Goal: Transaction & Acquisition: Obtain resource

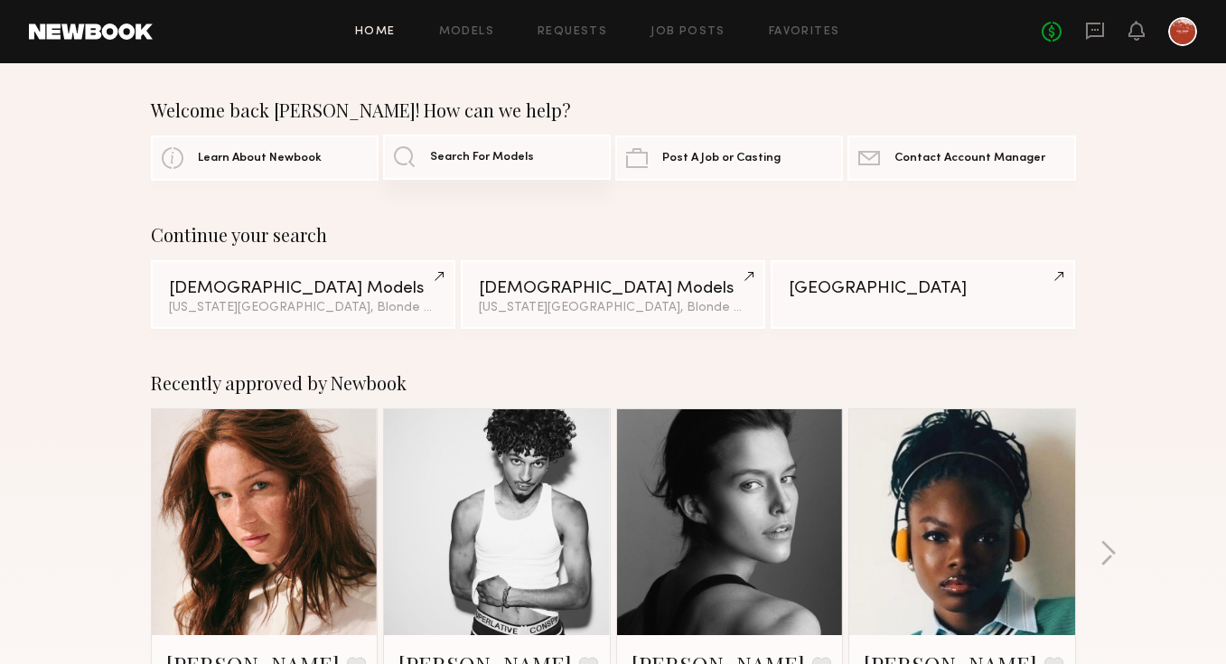
click at [494, 153] on span "Search For Models" at bounding box center [482, 158] width 104 height 12
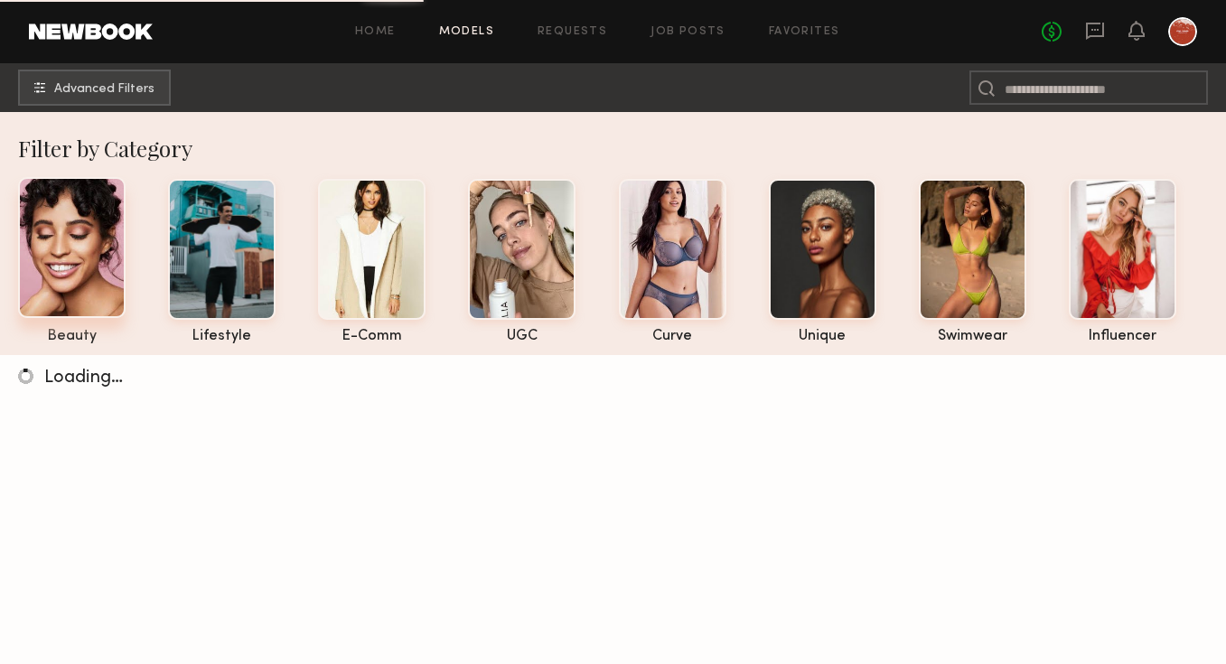
click at [106, 250] on div at bounding box center [72, 247] width 108 height 141
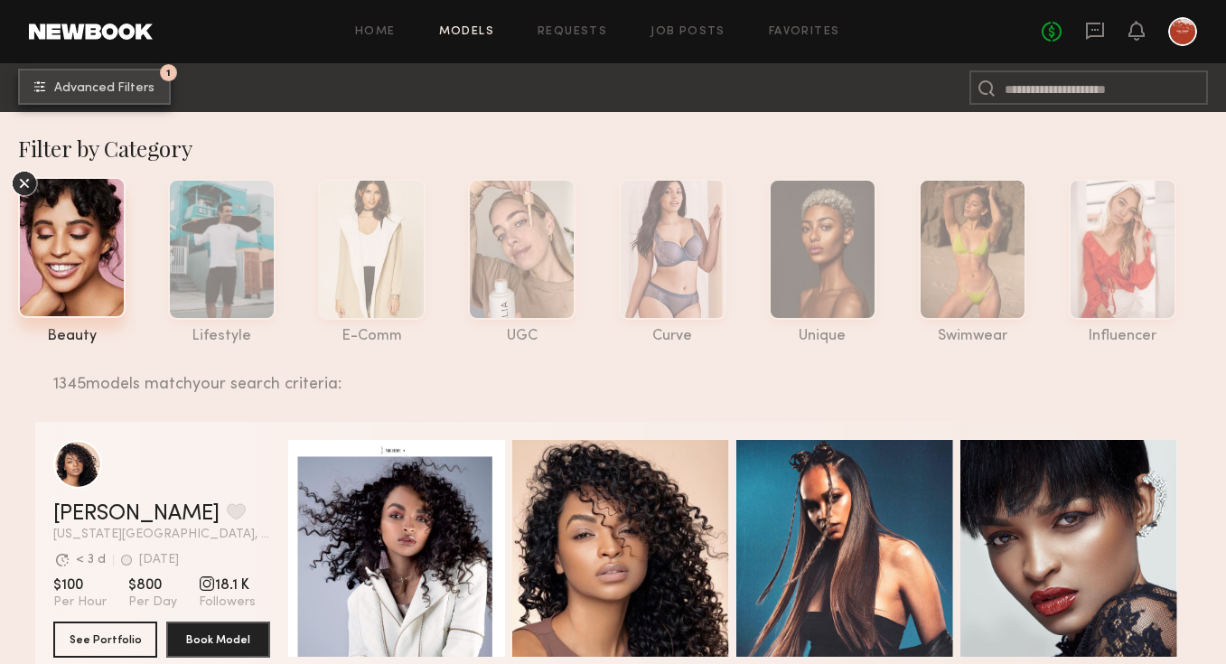
click at [121, 100] on button "1 Advanced Filters" at bounding box center [94, 87] width 153 height 36
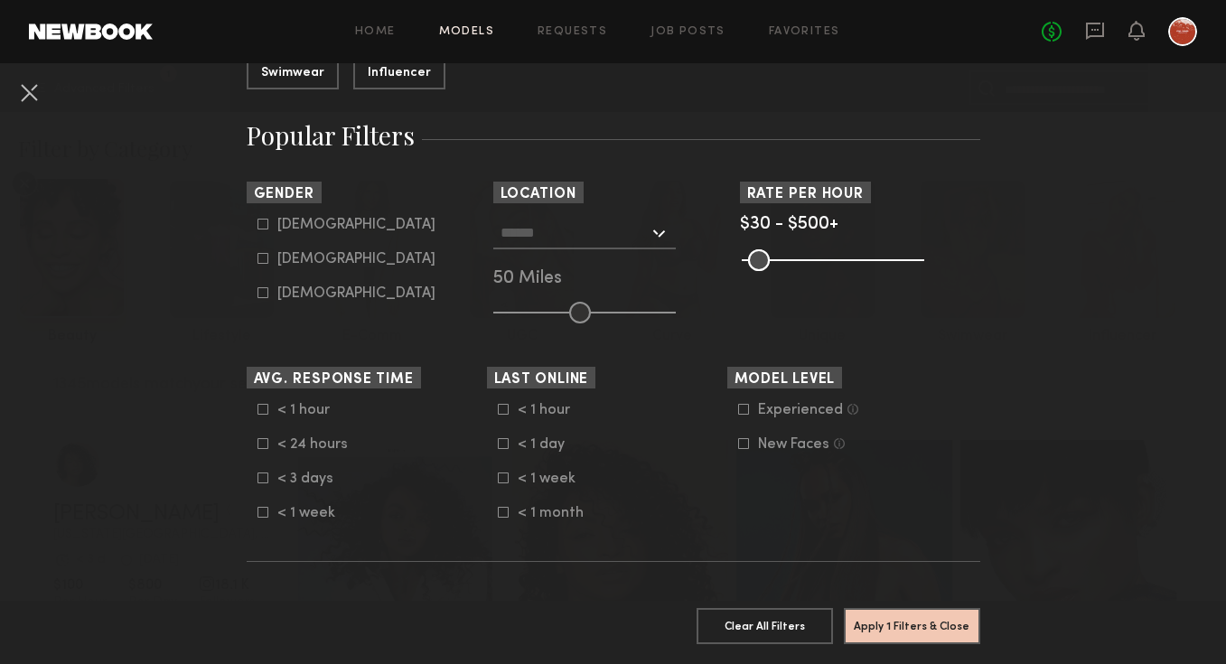
scroll to position [276, 0]
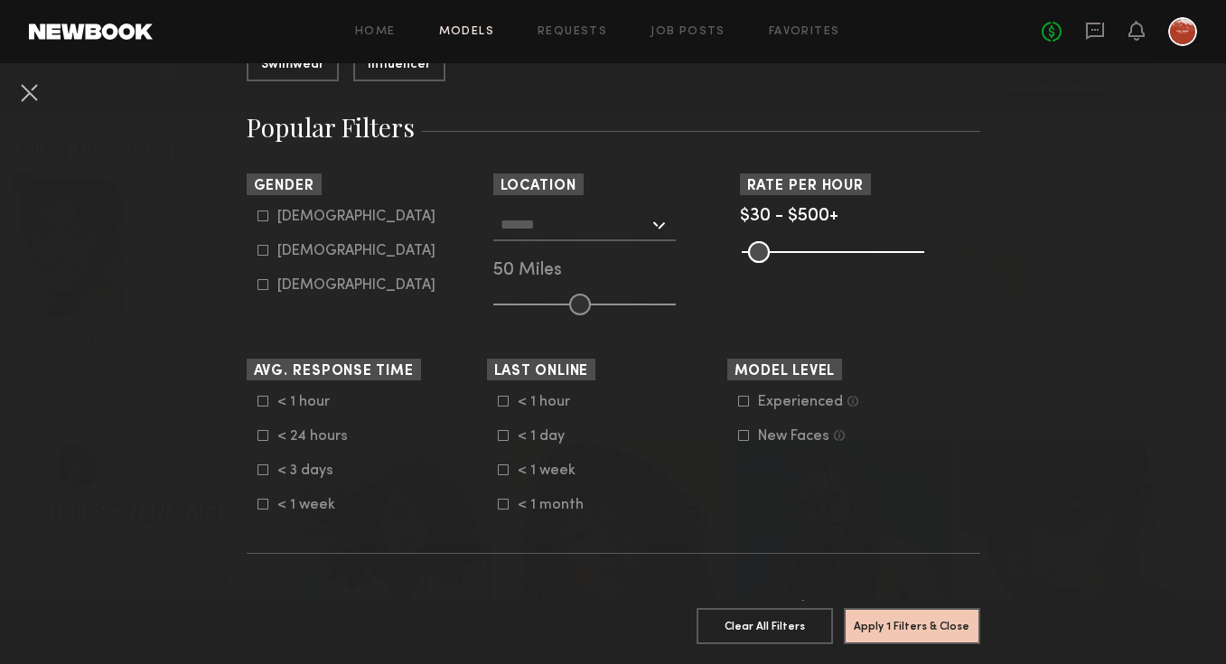
click at [282, 247] on div "Female" at bounding box center [356, 251] width 158 height 11
type input "**"
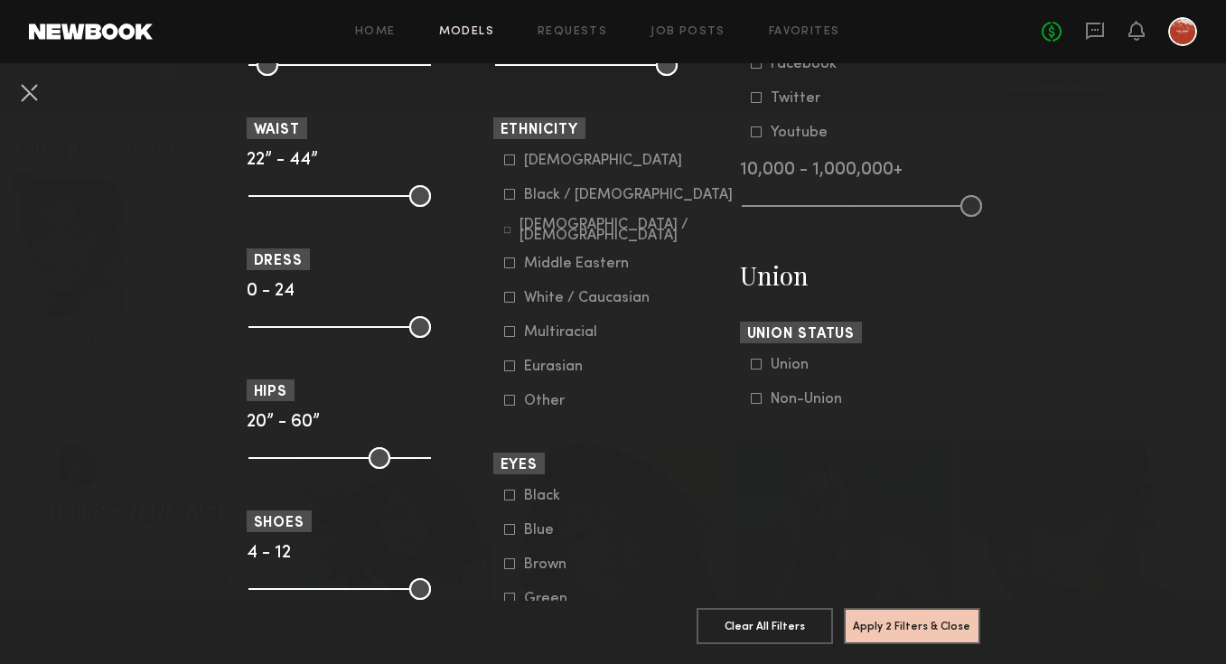
scroll to position [961, 0]
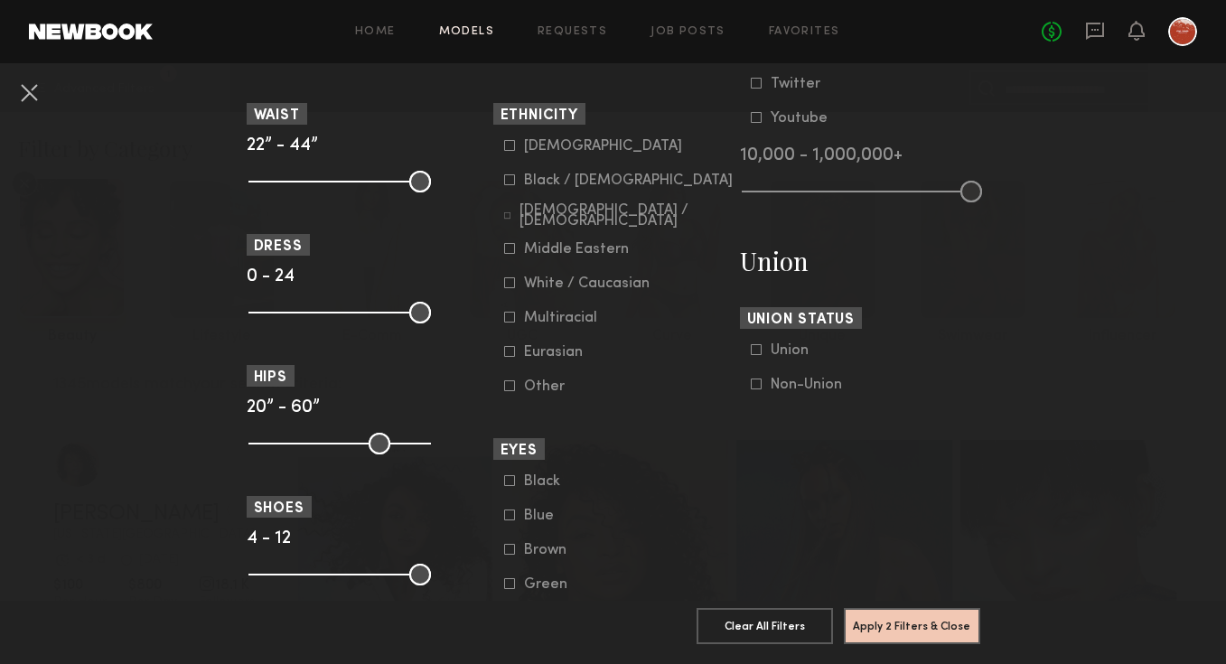
click at [510, 189] on common-framework-checkbox "Black / African American" at bounding box center [618, 181] width 229 height 16
click at [509, 180] on icon at bounding box center [509, 179] width 11 height 11
click at [509, 213] on icon at bounding box center [507, 215] width 7 height 7
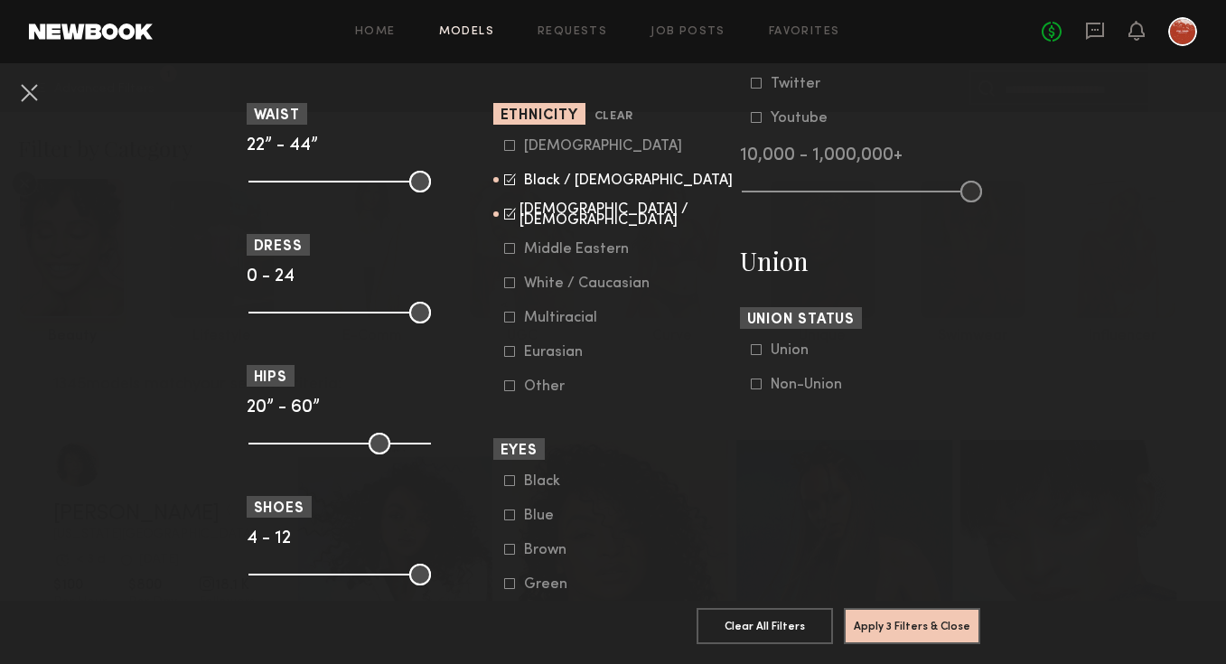
click at [509, 254] on icon at bounding box center [509, 248] width 11 height 11
click at [510, 323] on icon at bounding box center [509, 317] width 11 height 11
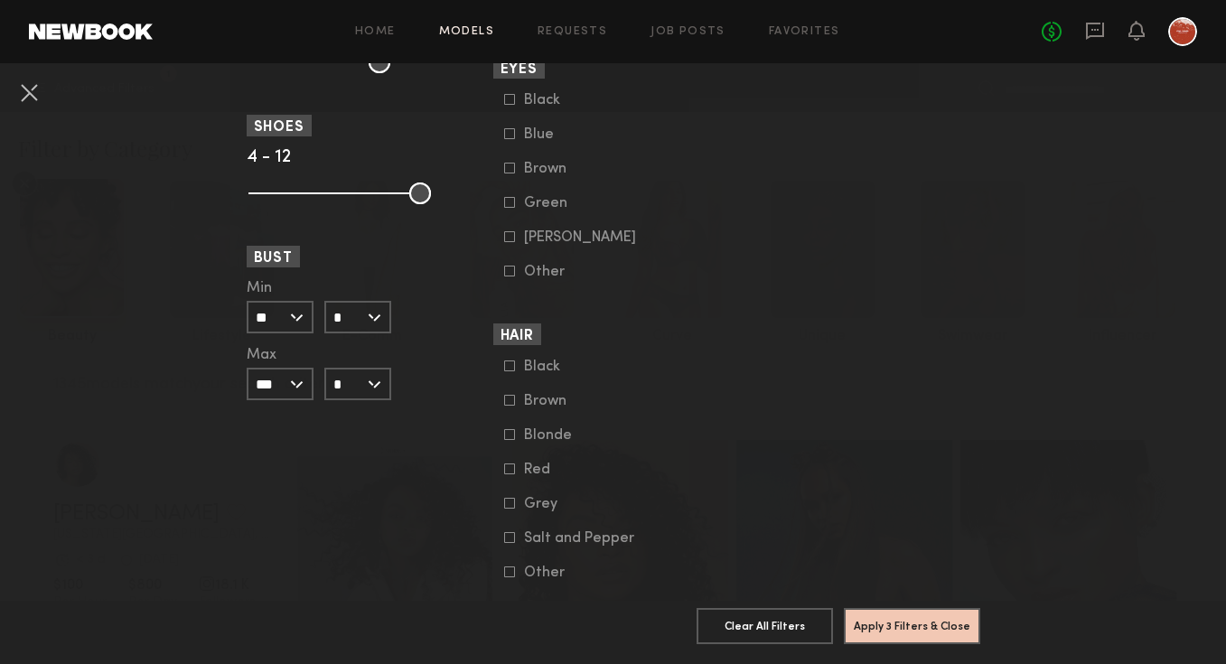
scroll to position [1391, 0]
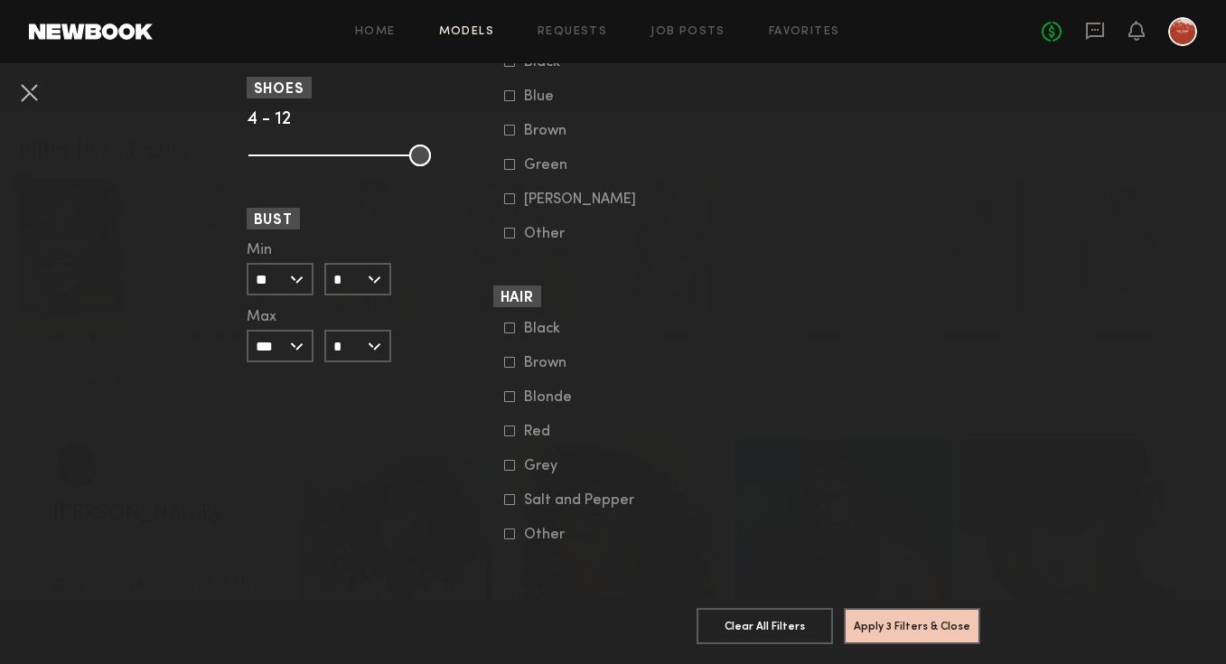
click at [509, 323] on icon at bounding box center [509, 328] width 11 height 11
click at [509, 355] on common-framework-checkbox "Brown" at bounding box center [618, 363] width 229 height 16
click at [510, 359] on icon at bounding box center [509, 362] width 11 height 11
click at [890, 627] on button "Apply 4 Filters & Close" at bounding box center [912, 625] width 136 height 36
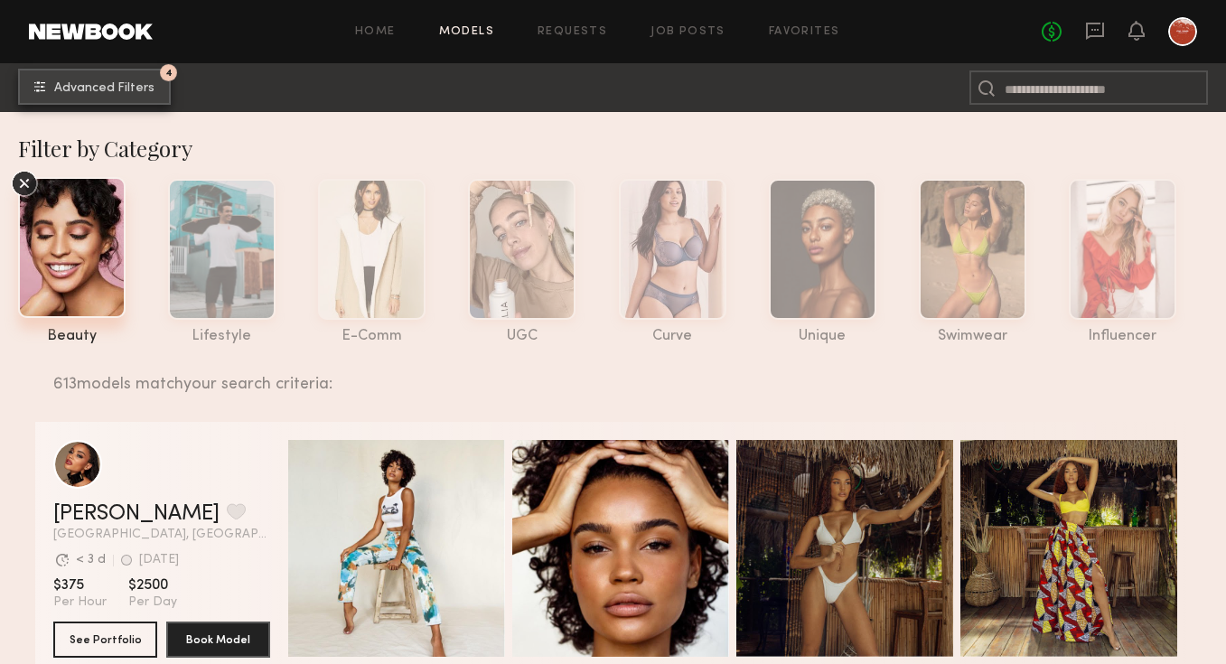
click at [123, 79] on button "4 Advanced Filters" at bounding box center [94, 87] width 153 height 36
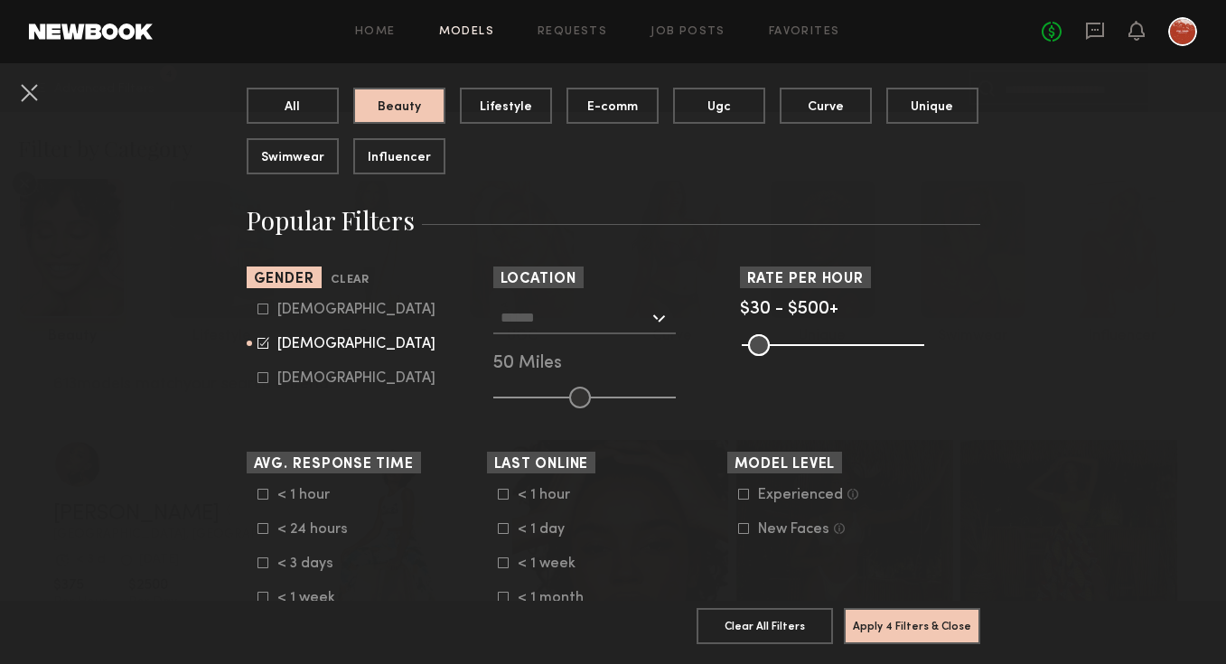
scroll to position [194, 0]
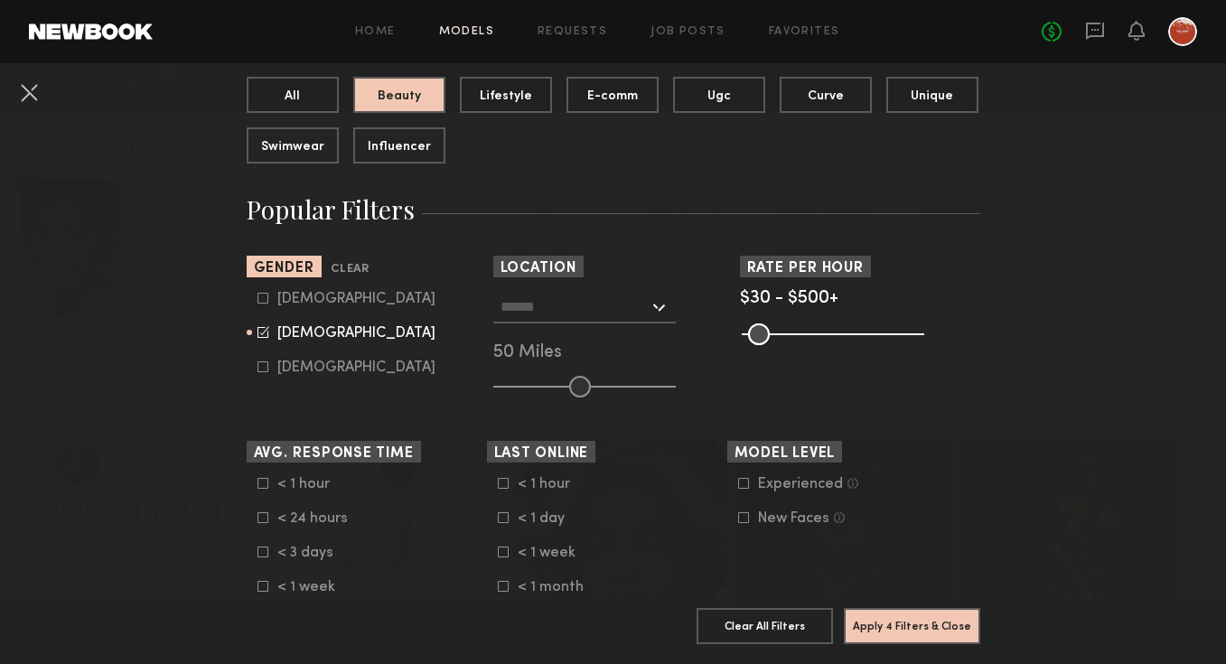
click at [586, 308] on input "text" at bounding box center [574, 306] width 148 height 31
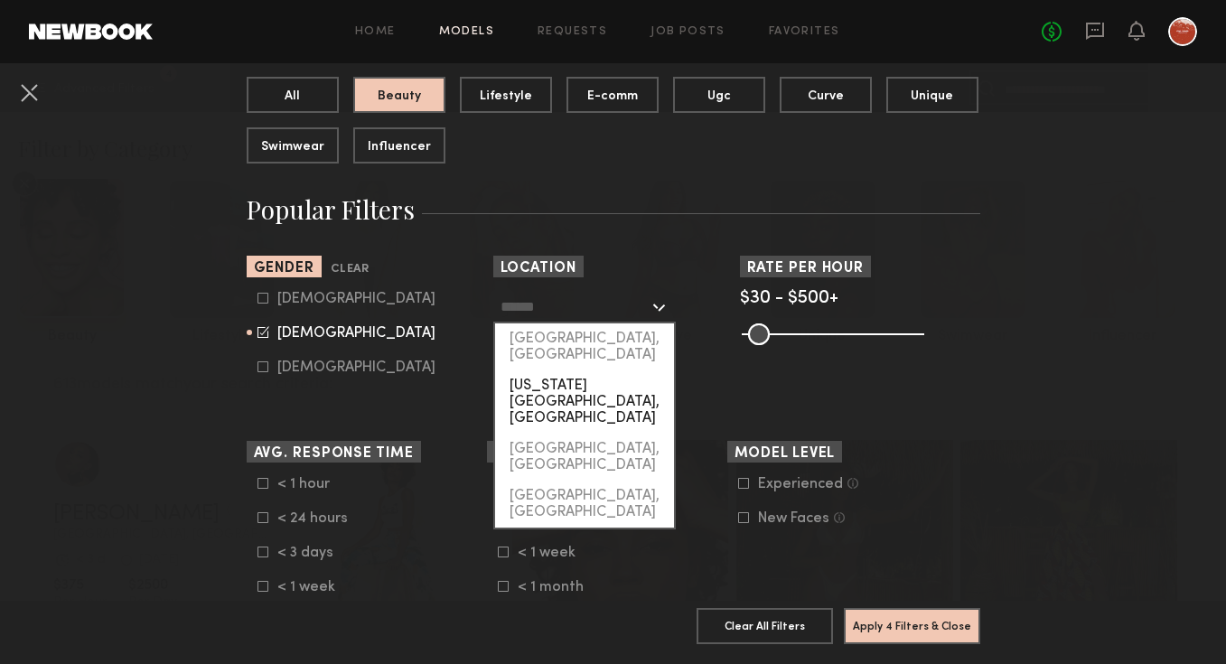
click at [591, 370] on div "[US_STATE][GEOGRAPHIC_DATA], [GEOGRAPHIC_DATA]" at bounding box center [584, 401] width 179 height 63
type input "**********"
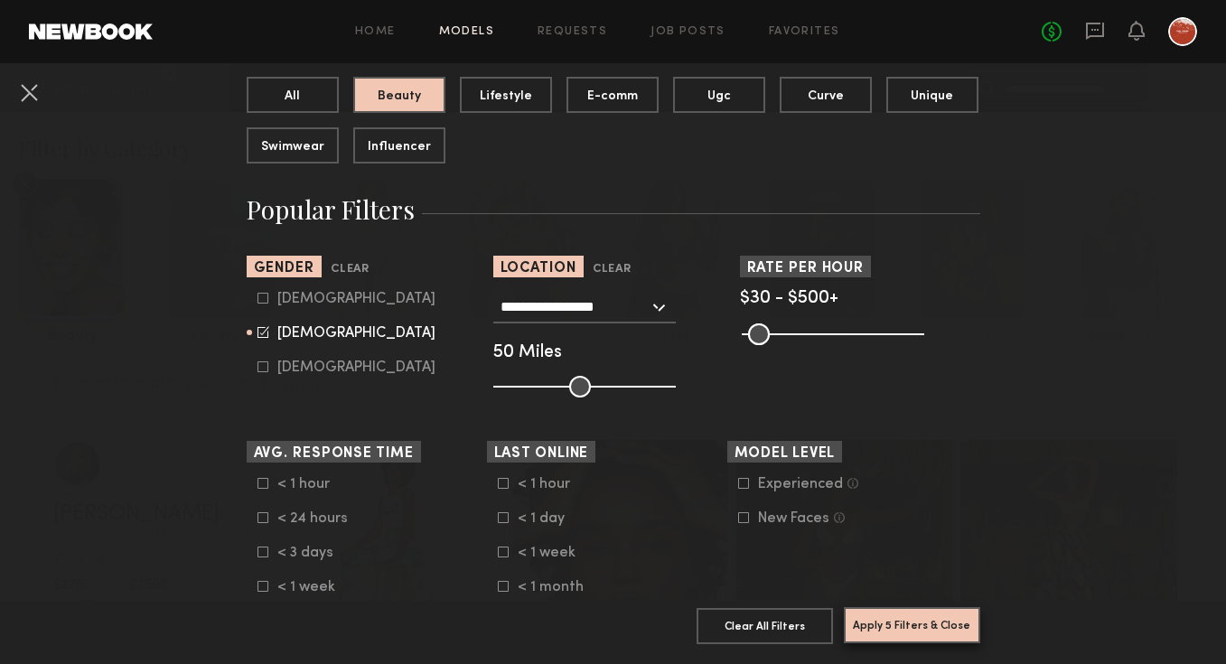
click at [884, 621] on button "Apply 5 Filters & Close" at bounding box center [912, 625] width 136 height 36
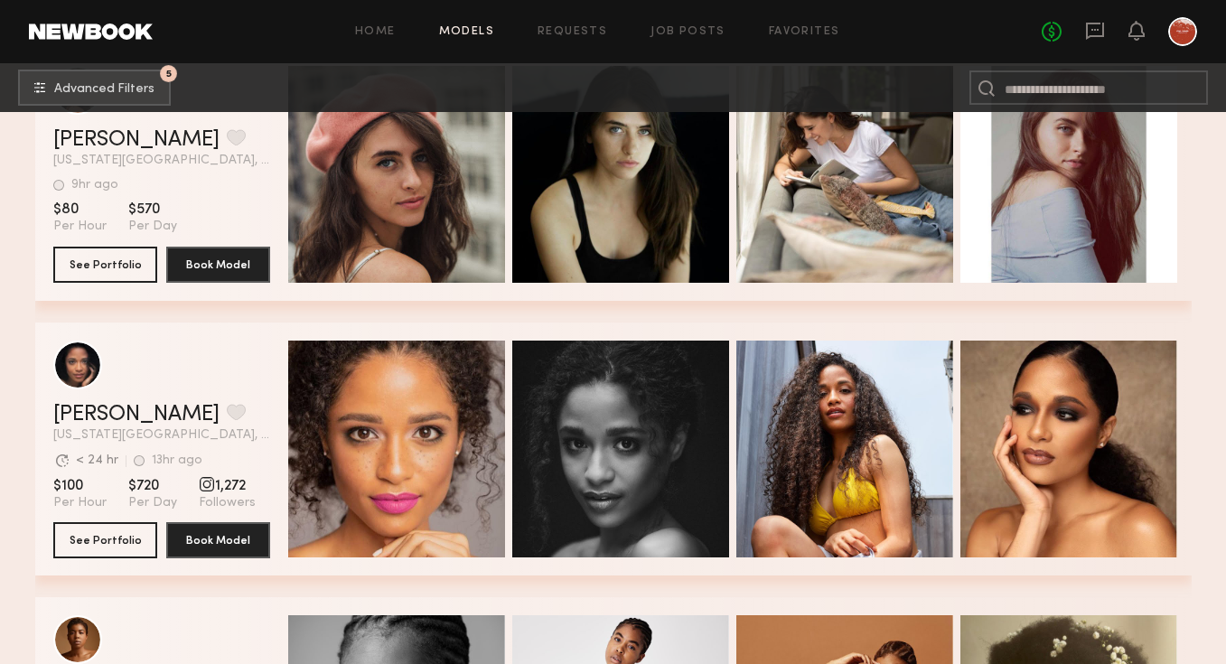
scroll to position [7531, 0]
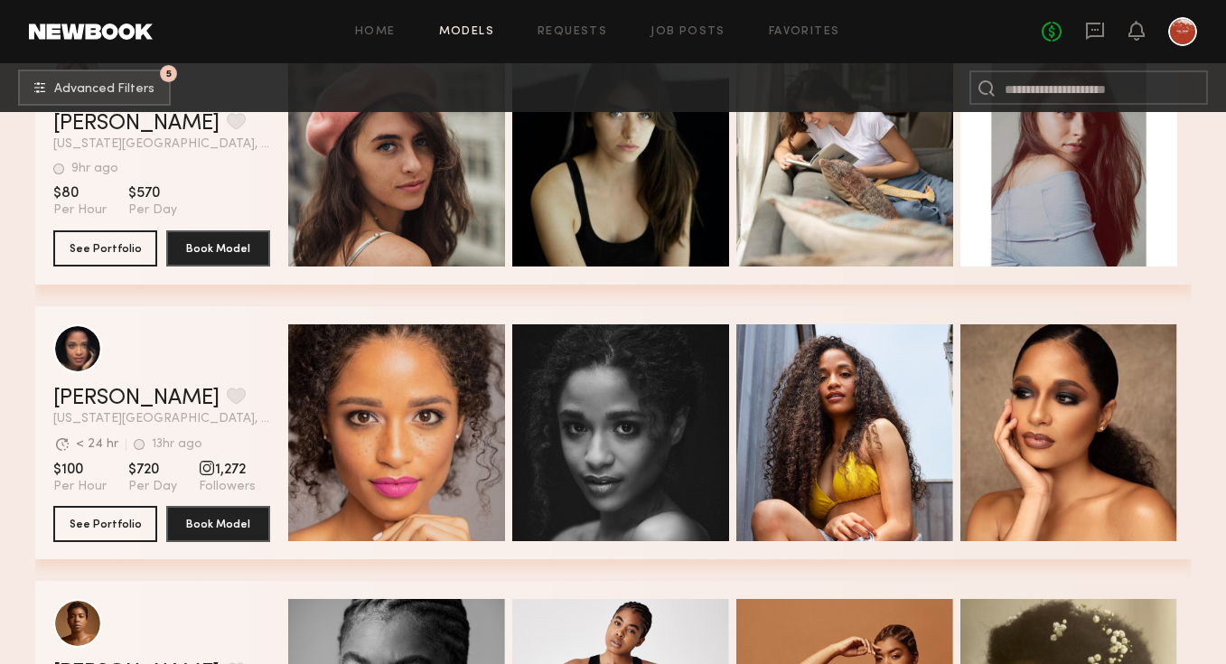
drag, startPoint x: 84, startPoint y: 359, endPoint x: 1011, endPoint y: 3, distance: 992.9
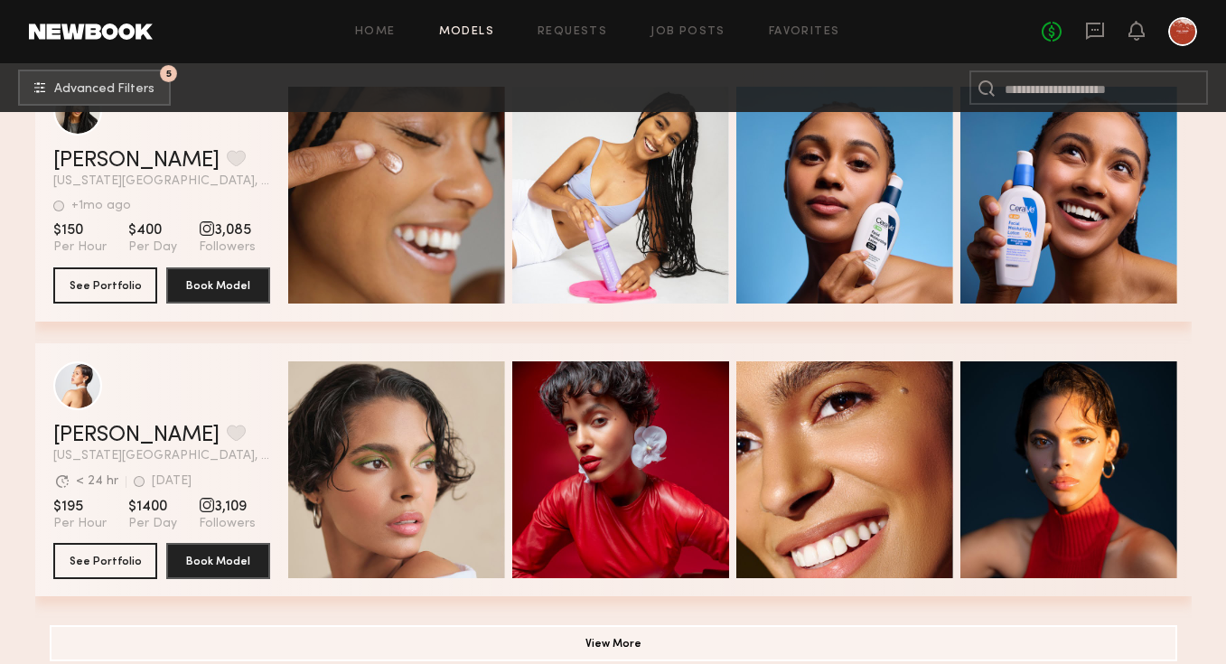
scroll to position [26187, 0]
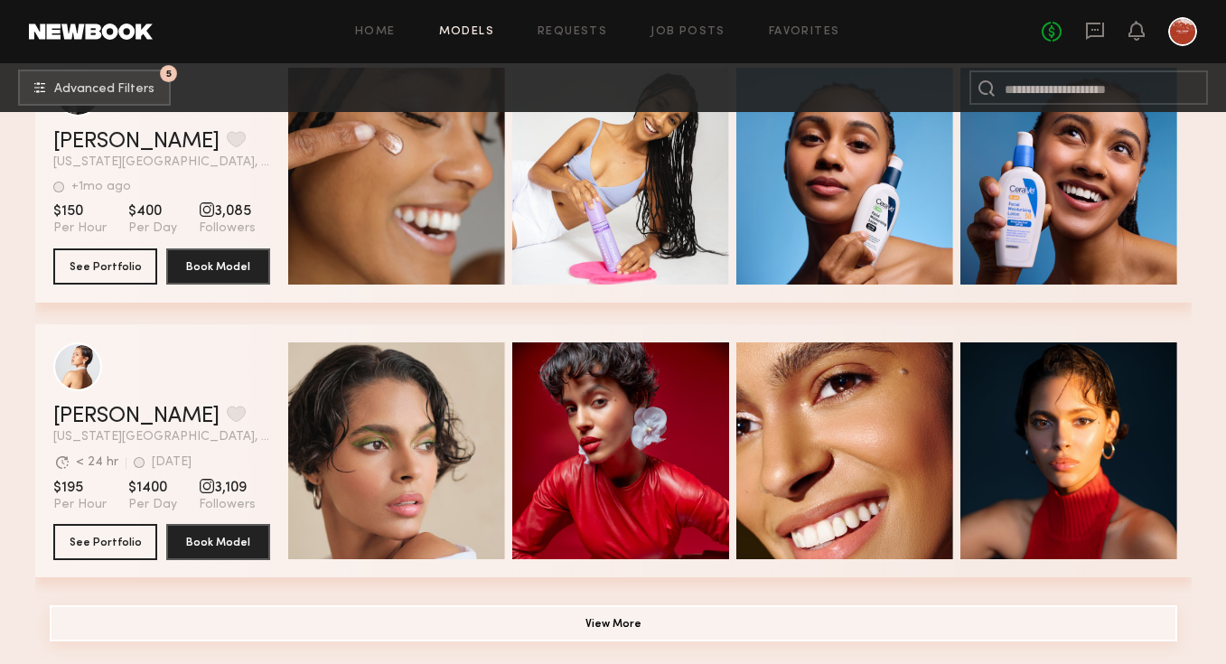
click at [489, 615] on button "View More" at bounding box center [613, 623] width 1127 height 36
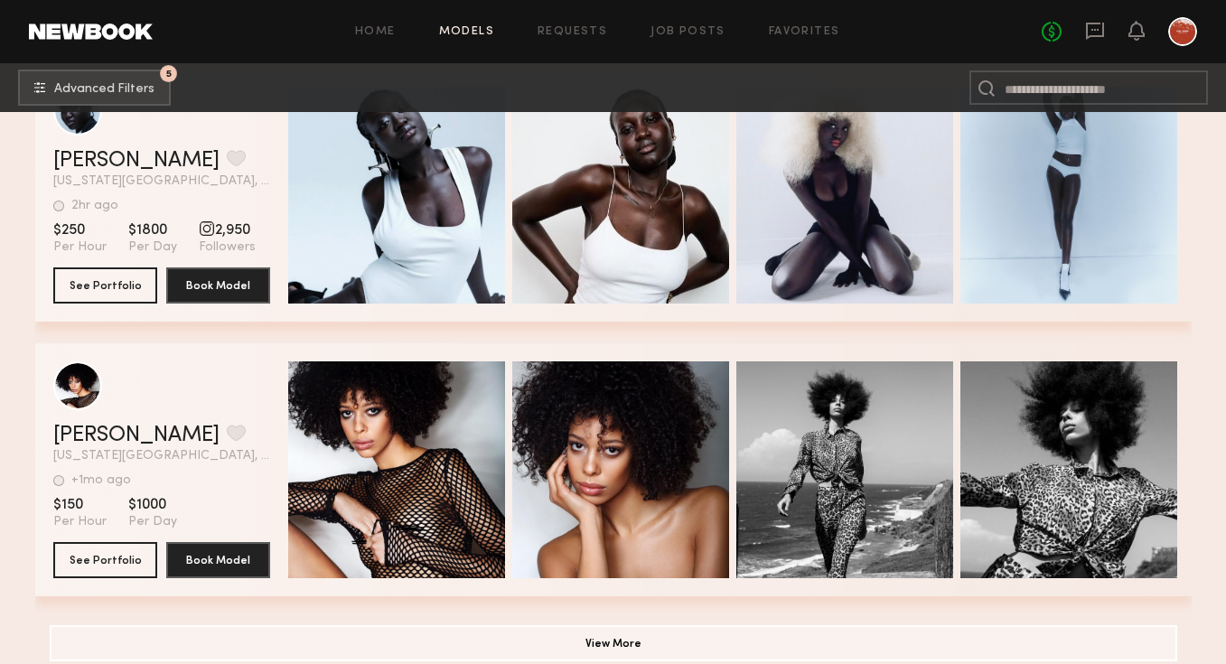
scroll to position [29483, 0]
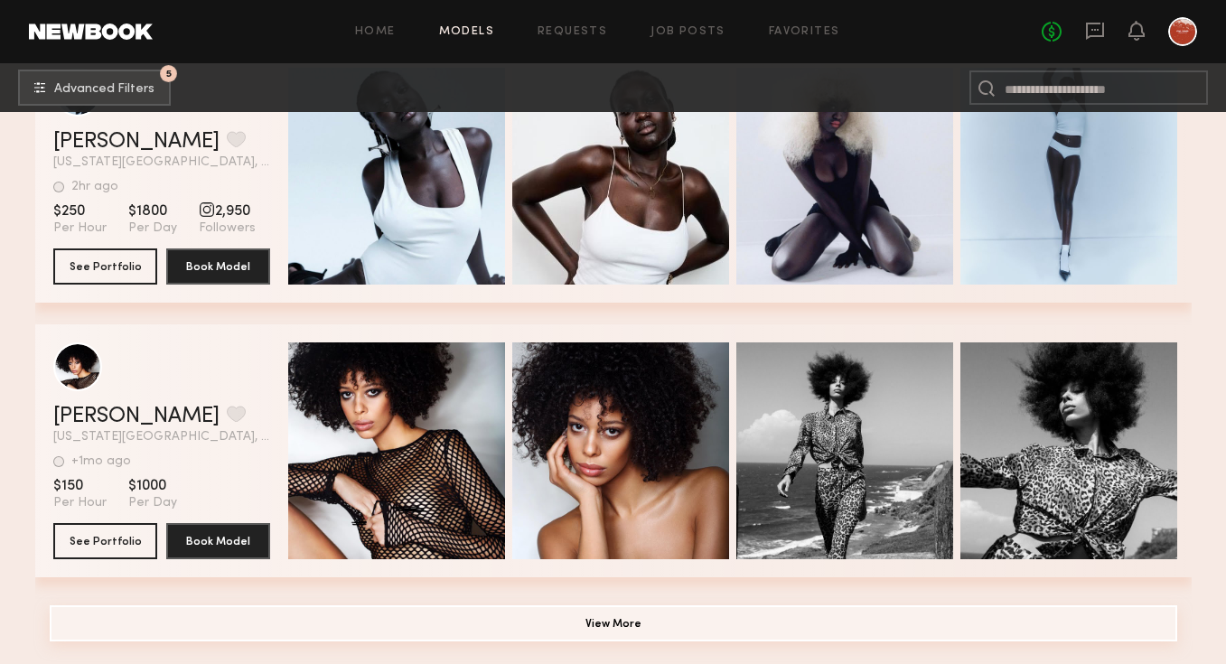
click at [411, 621] on button "View More" at bounding box center [613, 623] width 1127 height 36
click at [606, 623] on button "View More" at bounding box center [613, 623] width 1127 height 36
click at [548, 617] on button "View More" at bounding box center [613, 623] width 1127 height 36
click at [509, 620] on button "View More" at bounding box center [613, 623] width 1127 height 36
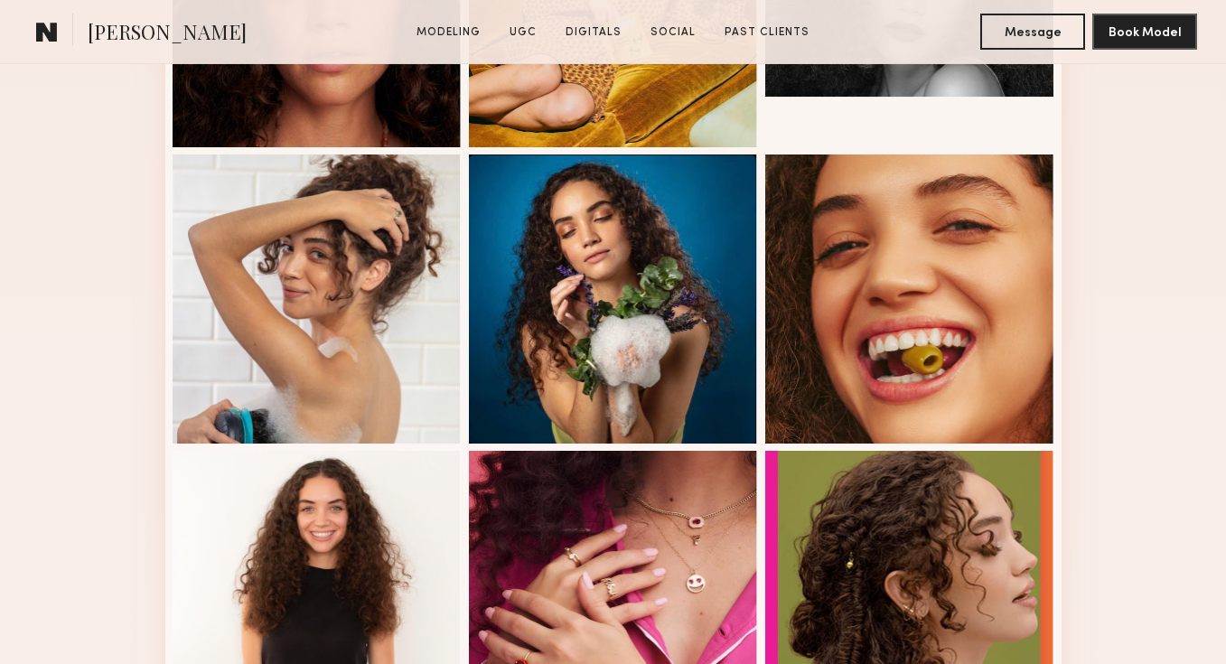
scroll to position [684, 0]
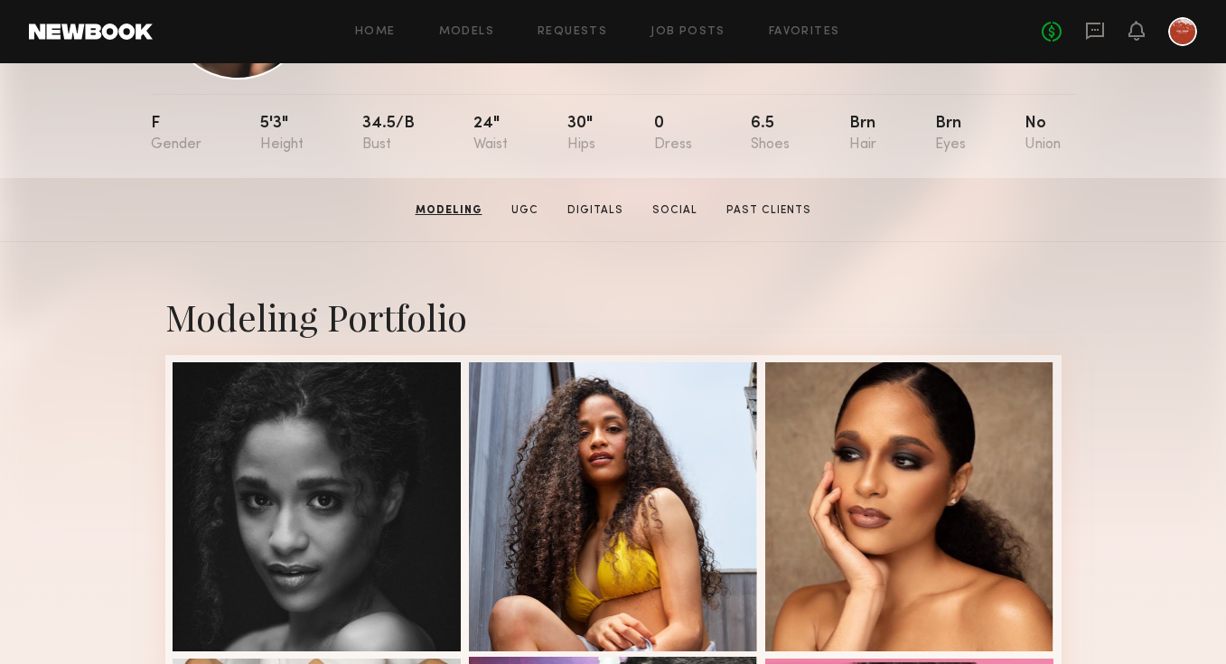
scroll to position [154, 0]
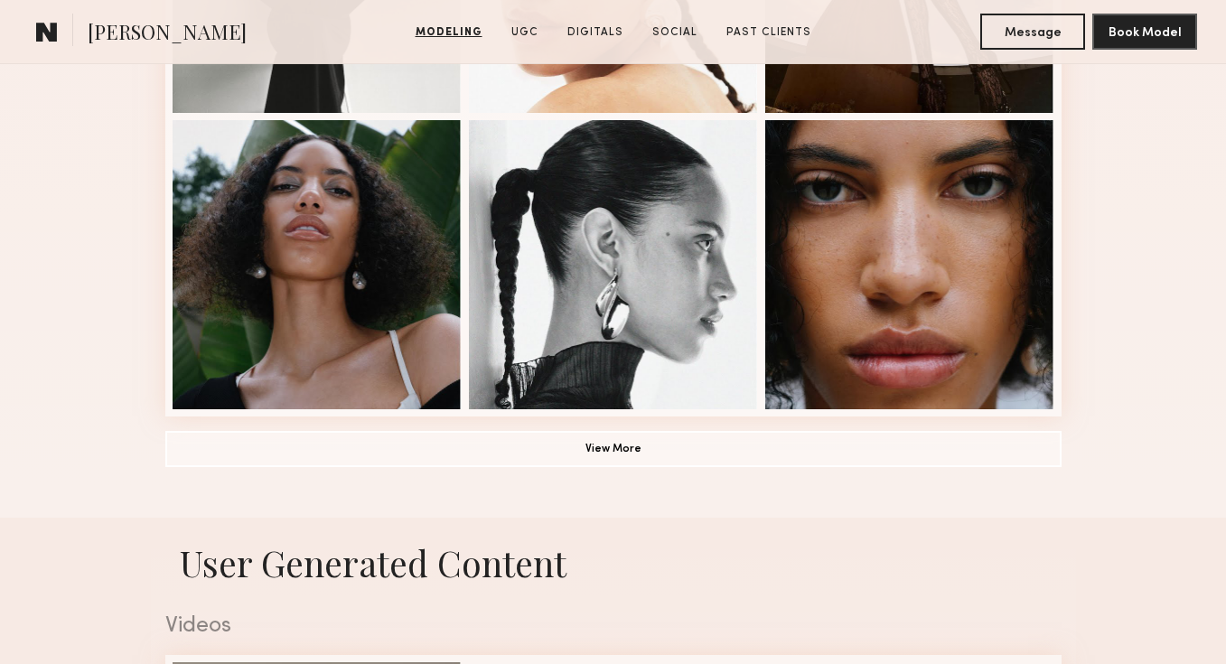
scroll to position [1304, 0]
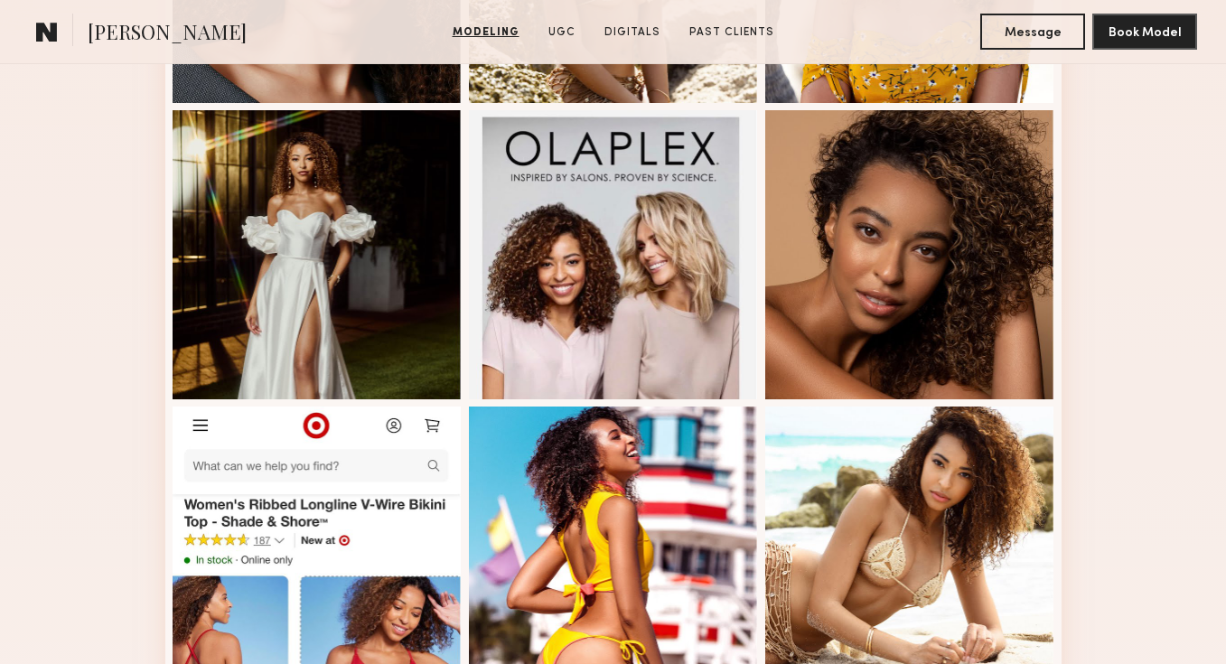
scroll to position [721, 0]
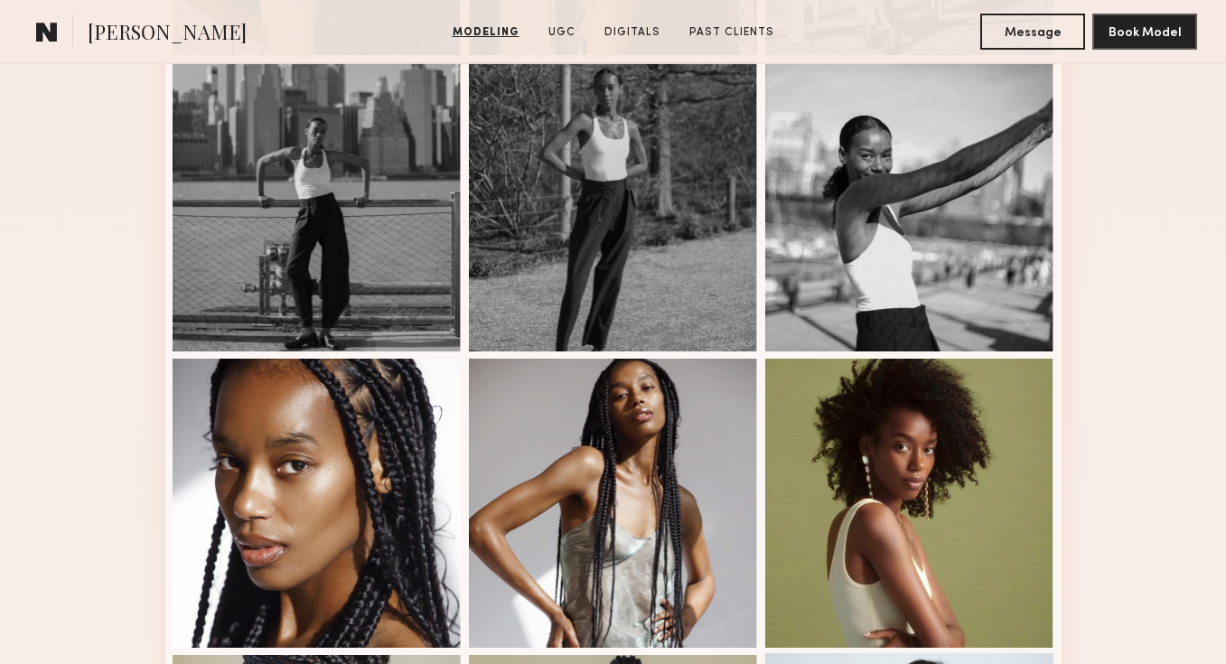
scroll to position [604, 0]
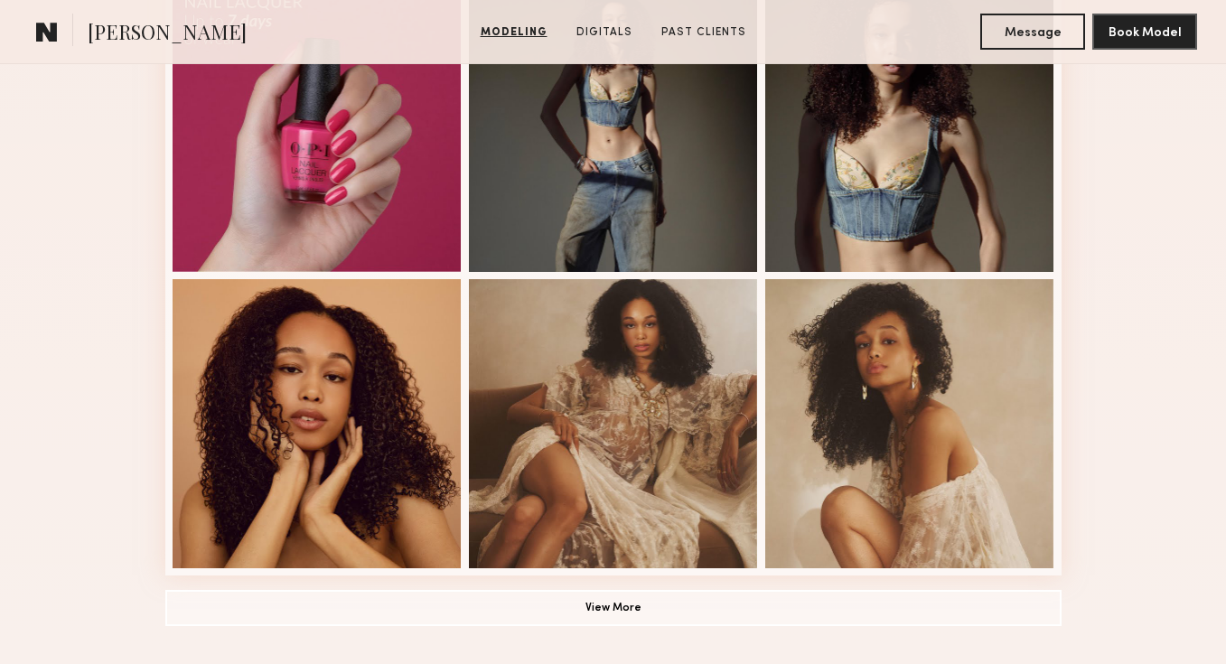
scroll to position [1154, 0]
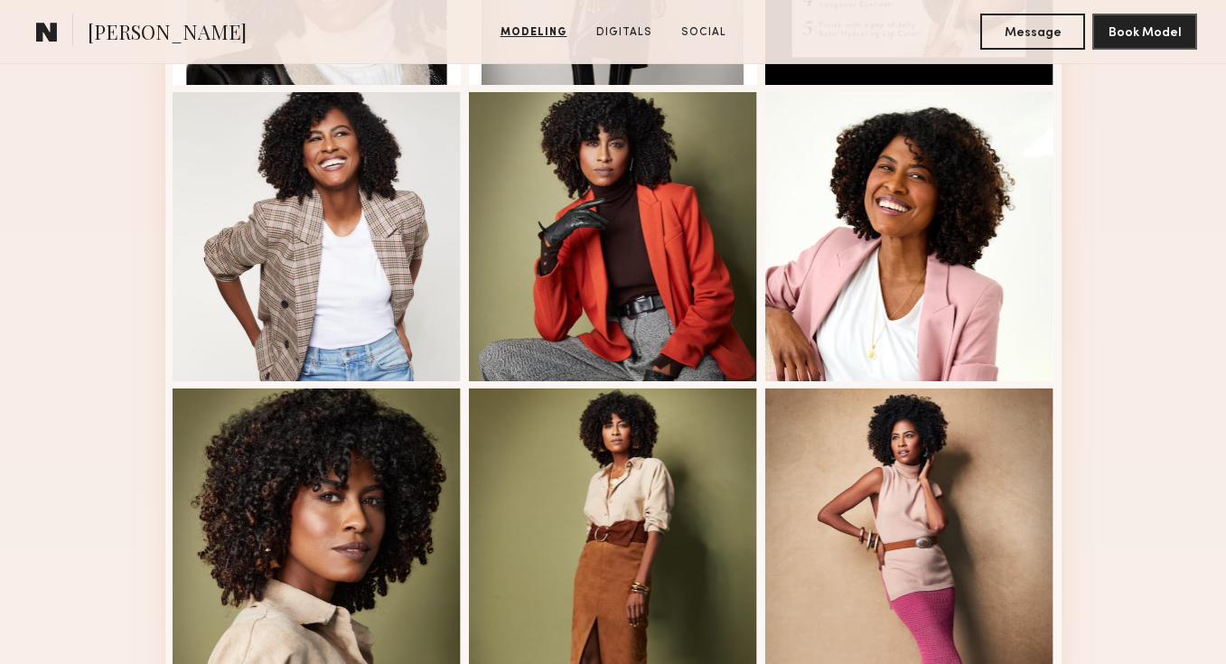
scroll to position [748, 0]
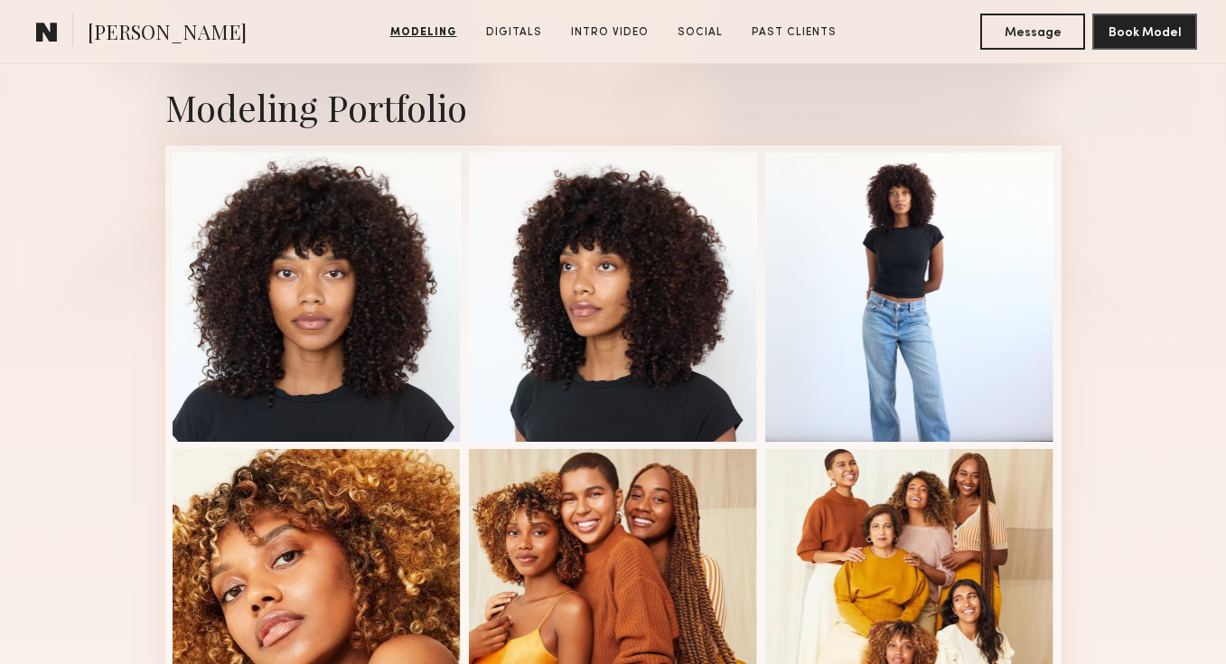
scroll to position [367, 0]
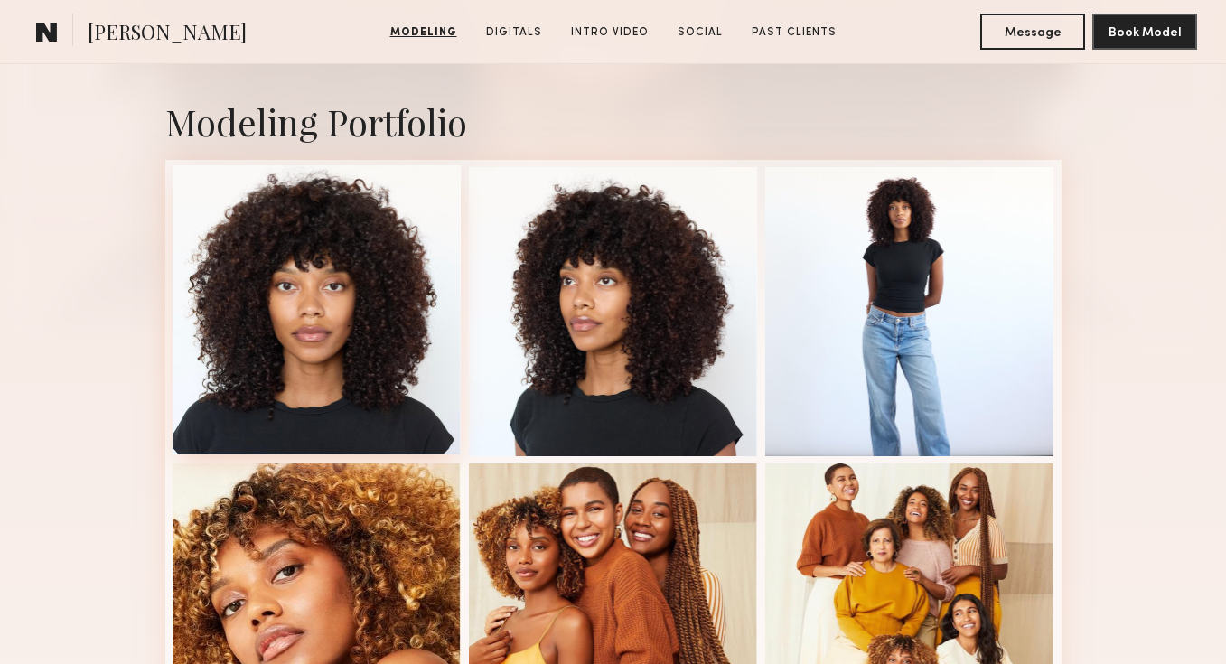
click at [357, 295] on div at bounding box center [317, 309] width 289 height 289
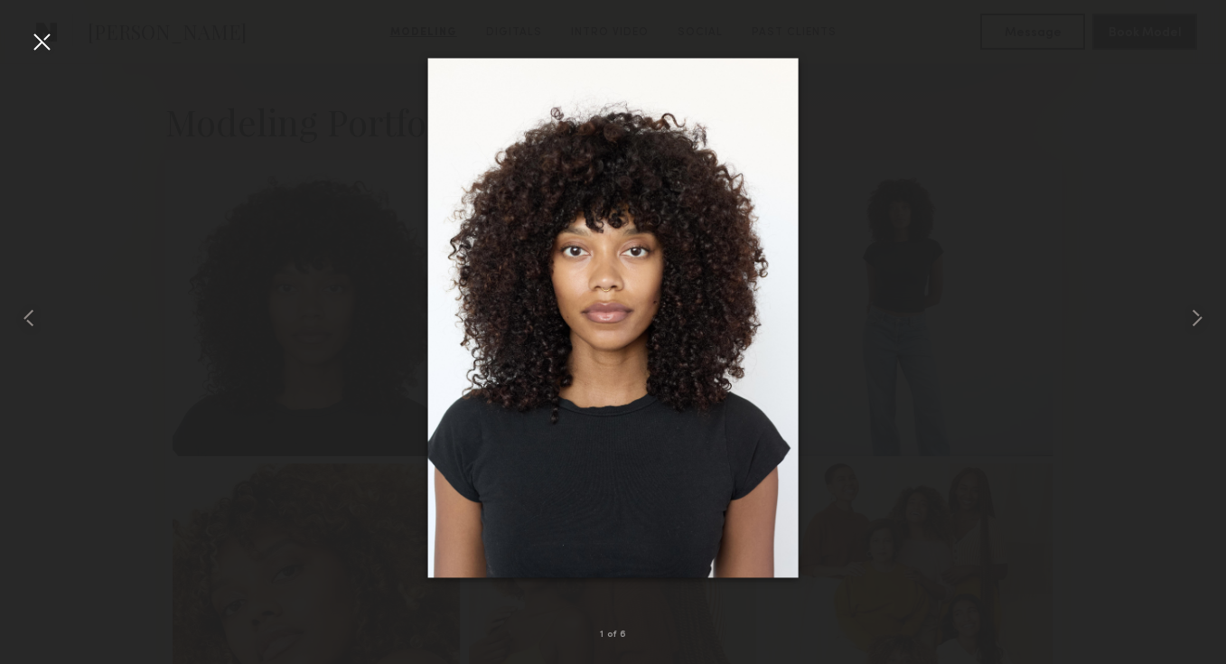
click at [36, 39] on div at bounding box center [41, 41] width 29 height 29
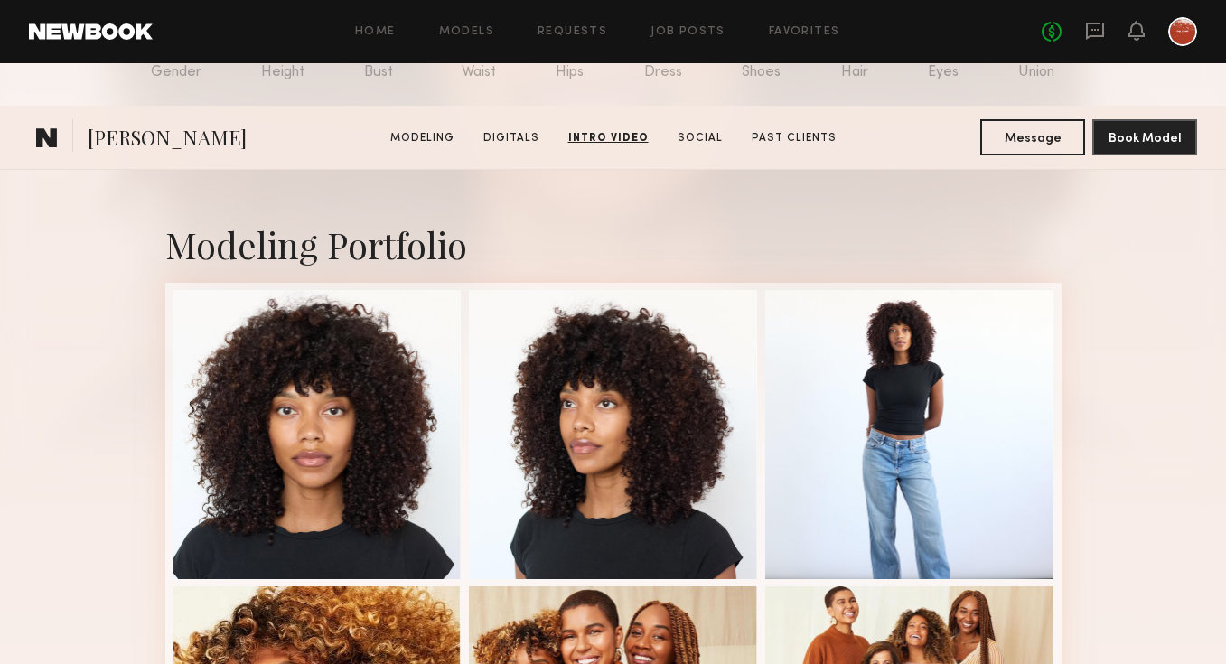
scroll to position [86, 0]
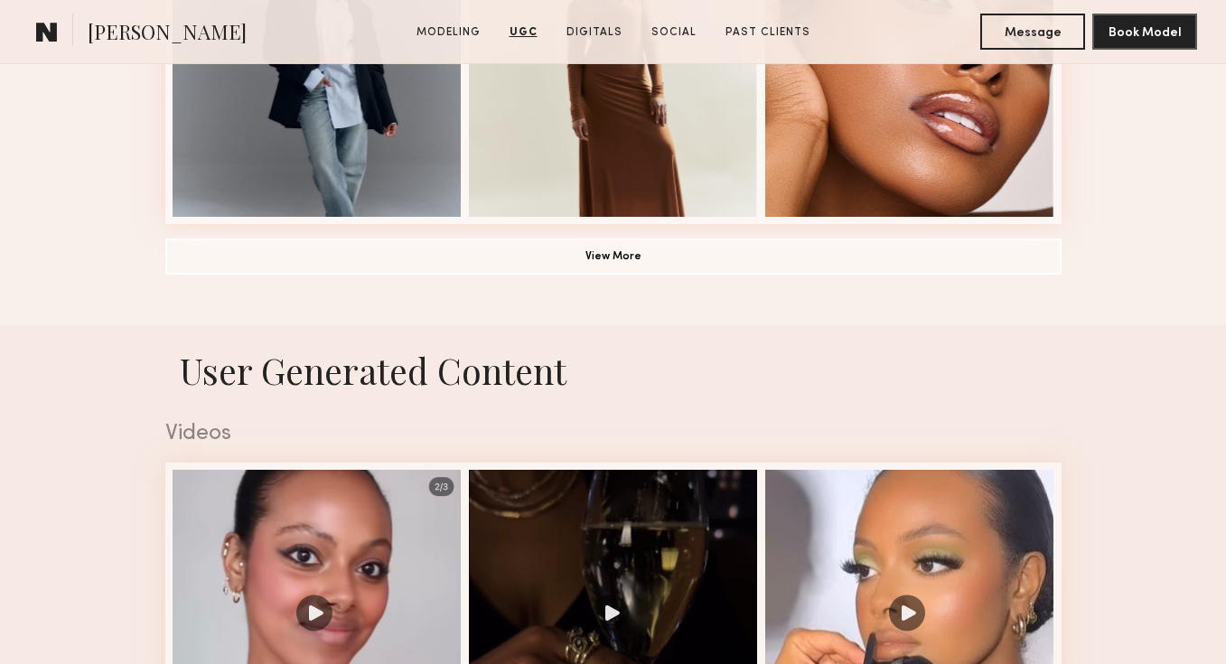
scroll to position [1493, 0]
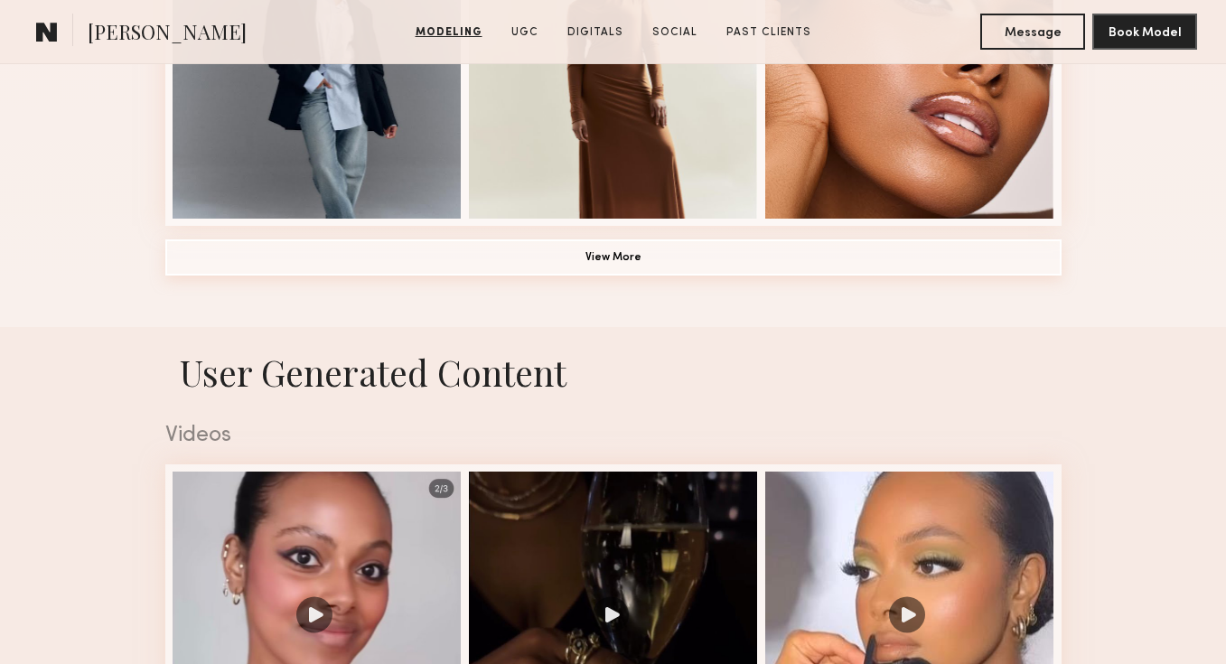
click at [708, 253] on button "View More" at bounding box center [613, 257] width 896 height 36
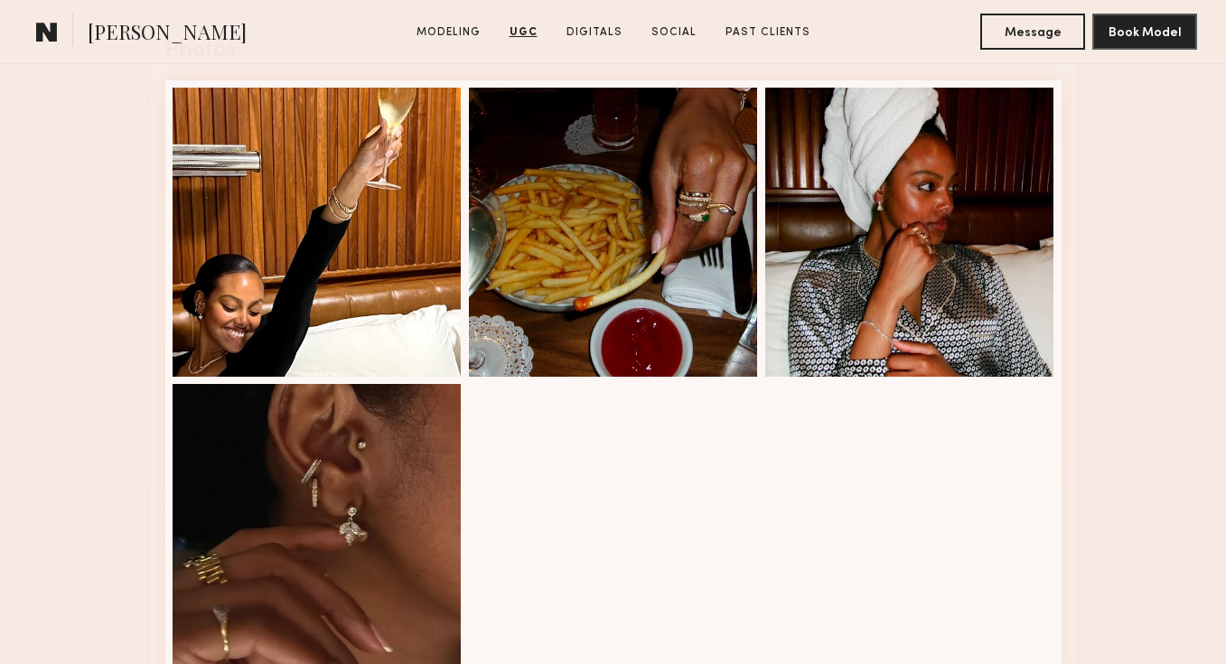
scroll to position [4043, 0]
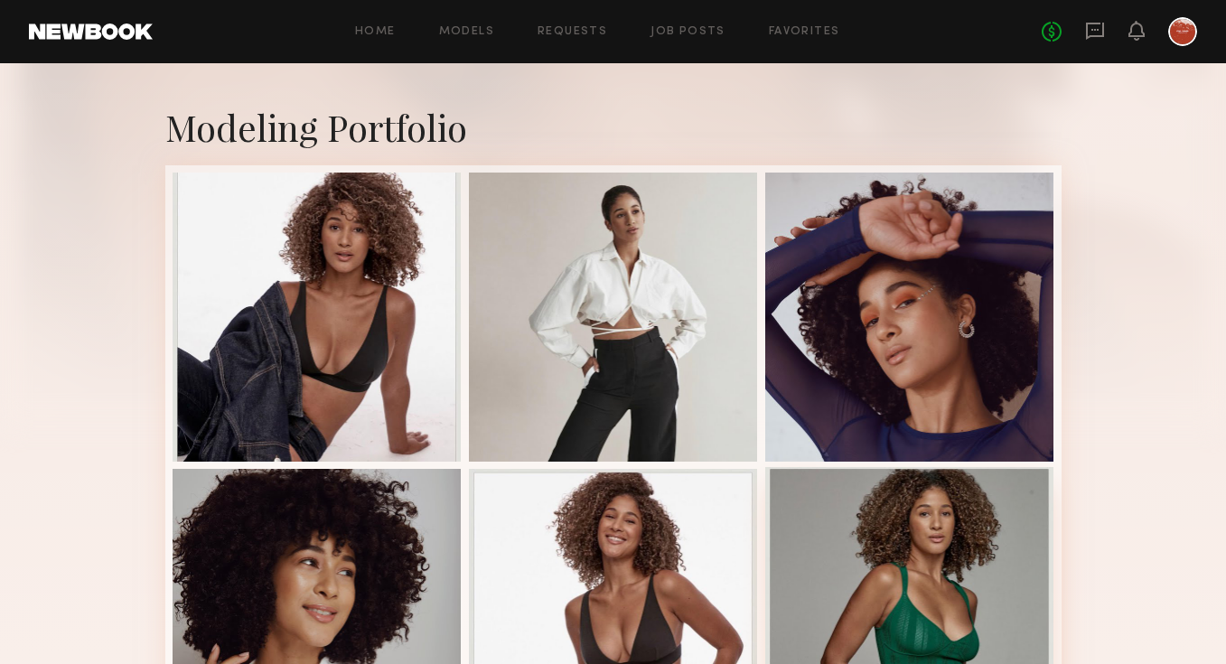
scroll to position [276, 0]
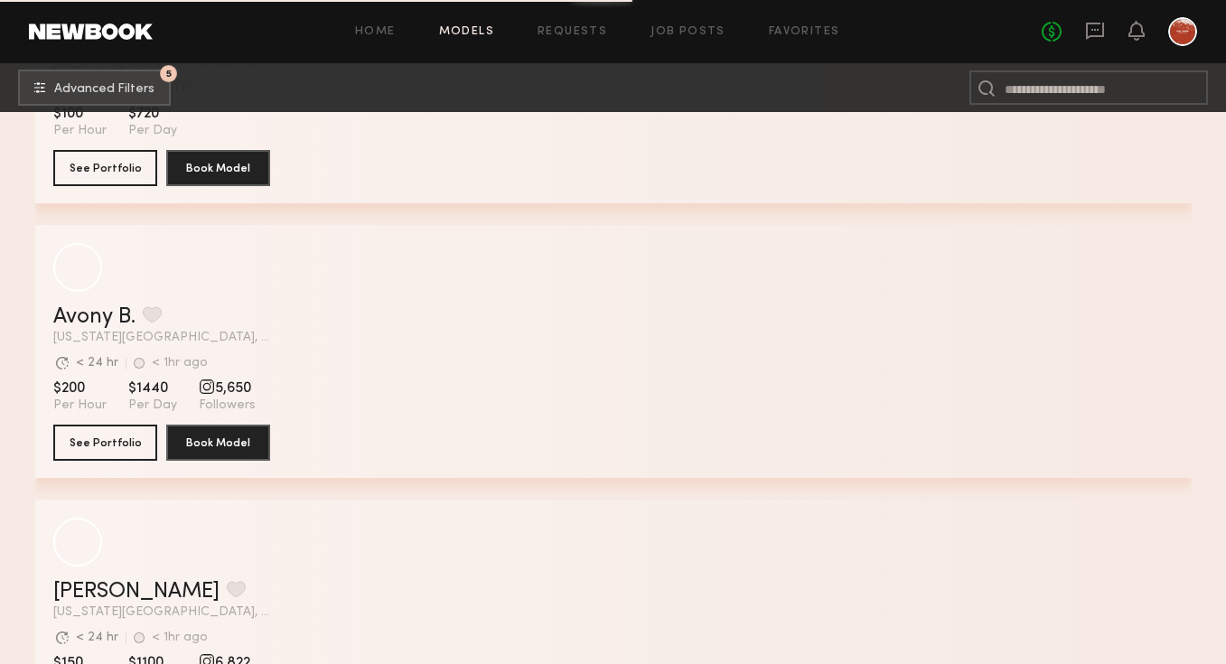
scroll to position [2941, 0]
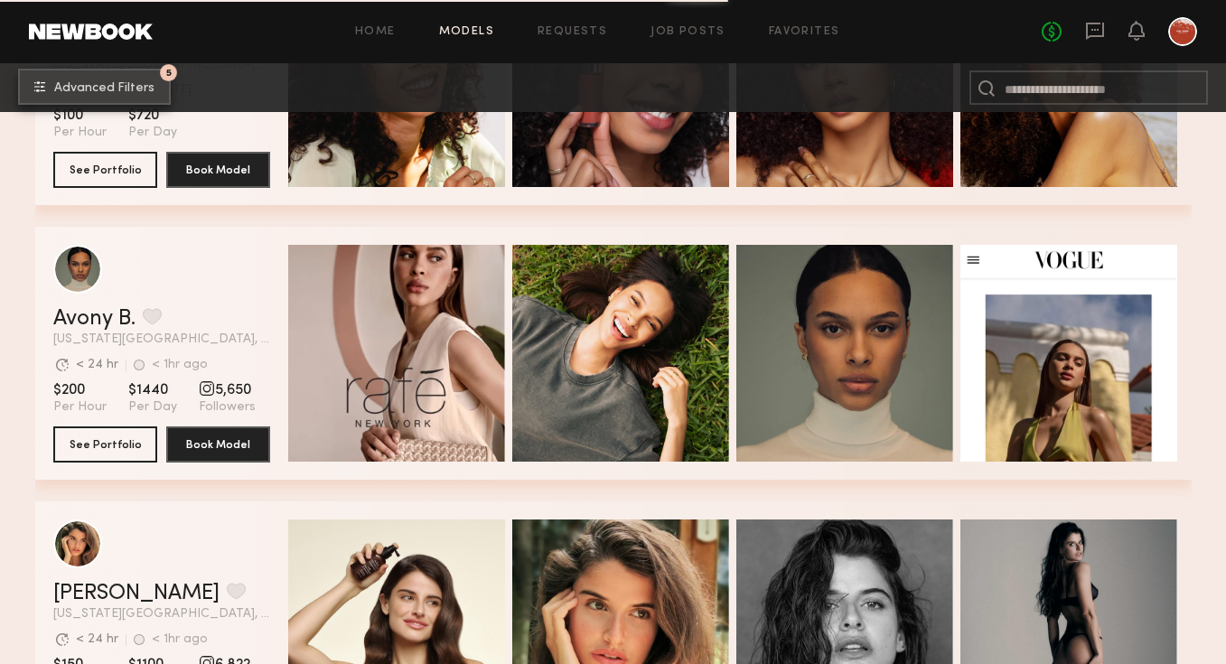
click at [136, 88] on span "Advanced Filters" at bounding box center [104, 88] width 100 height 13
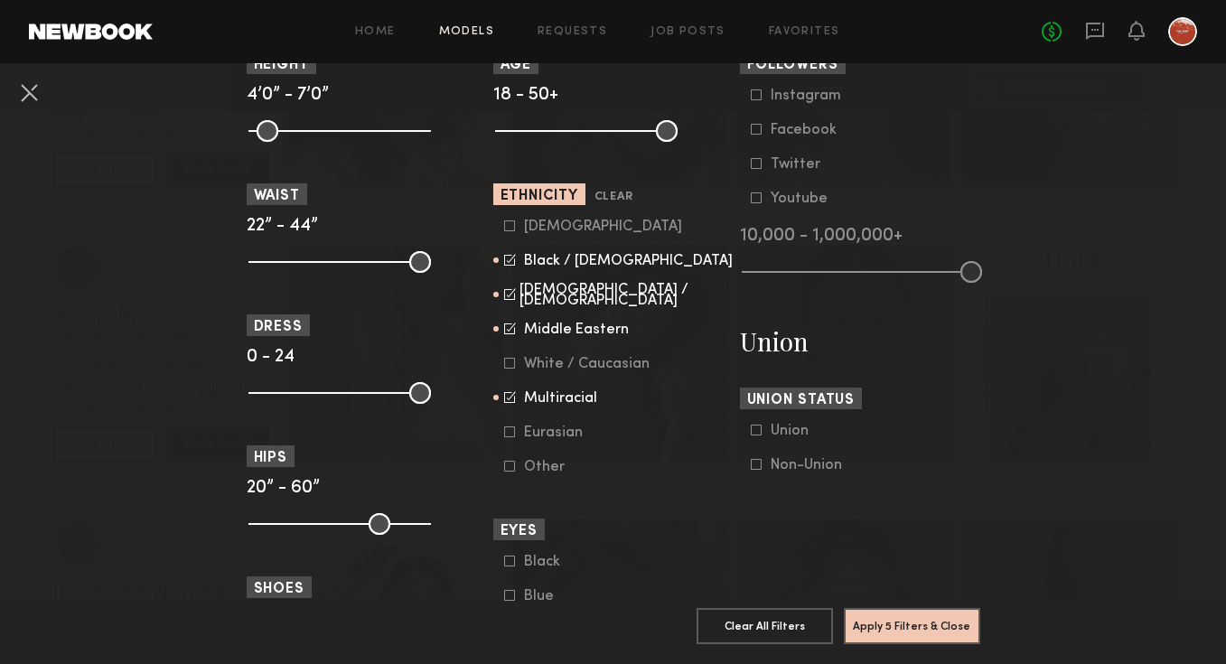
scroll to position [886, 0]
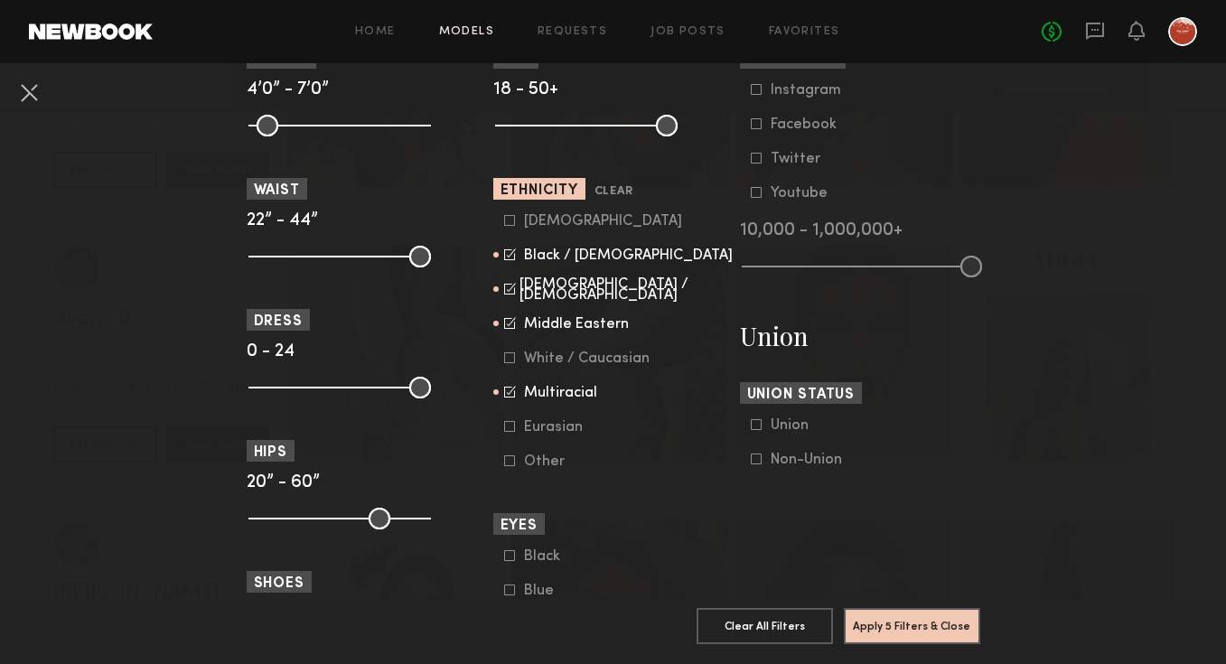
click at [509, 323] on icon at bounding box center [510, 323] width 12 height 12
click at [510, 390] on icon at bounding box center [510, 392] width 12 height 12
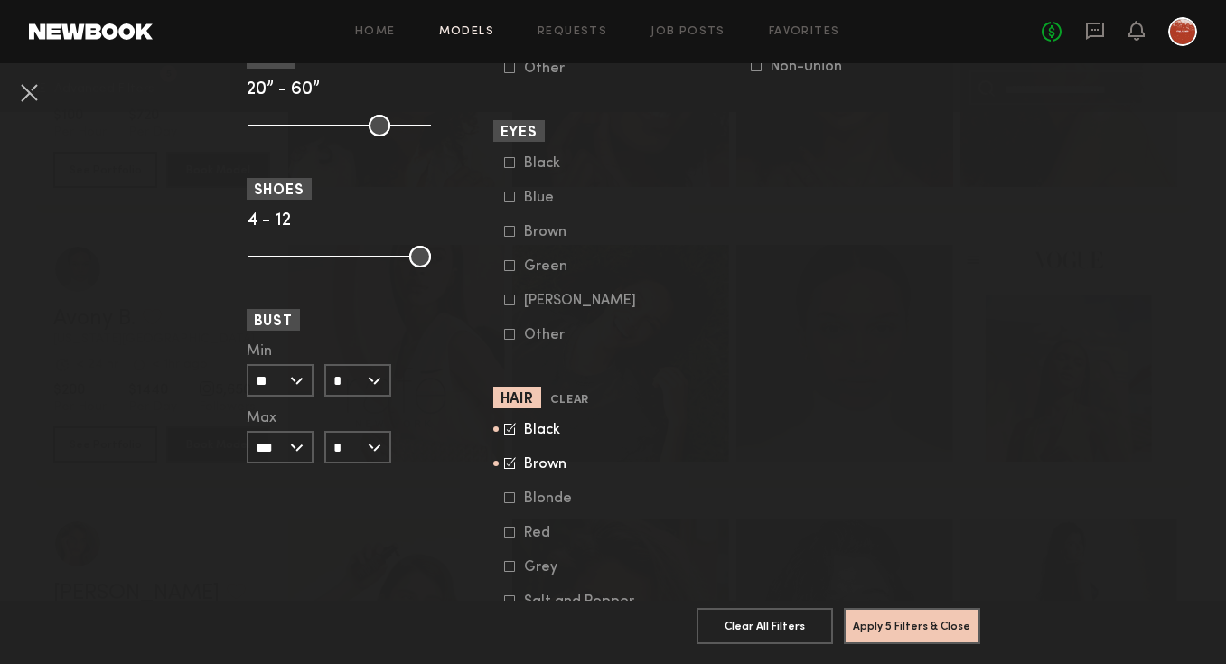
scroll to position [1391, 0]
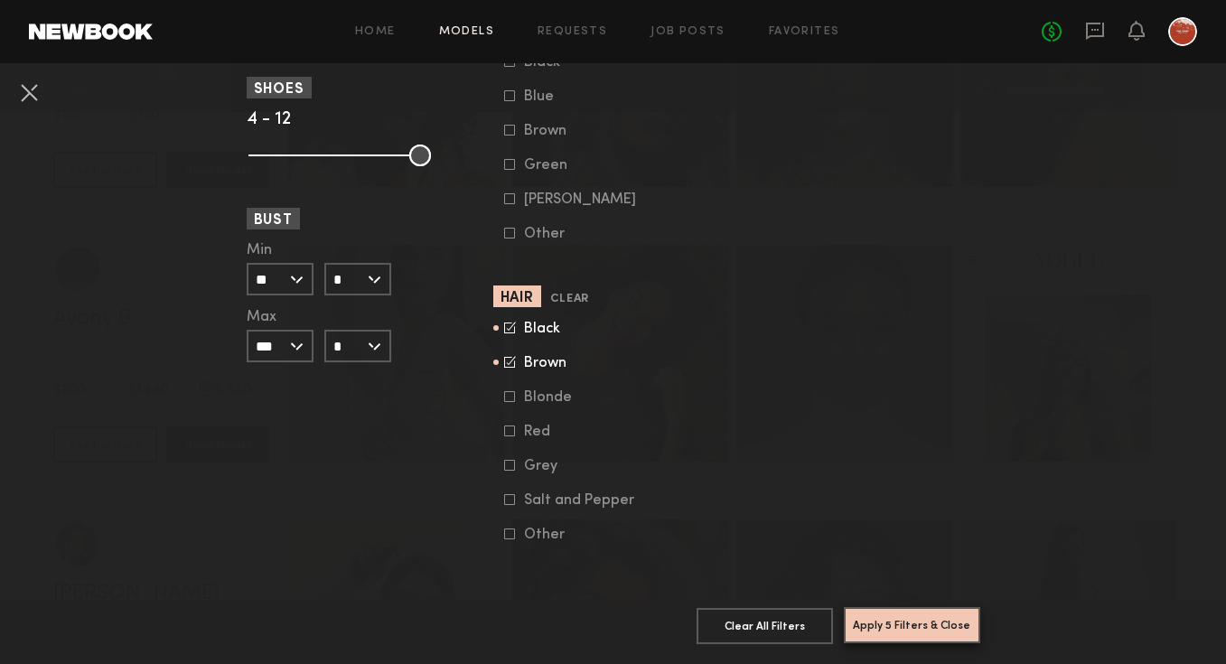
click at [908, 618] on button "Apply 5 Filters & Close" at bounding box center [912, 625] width 136 height 36
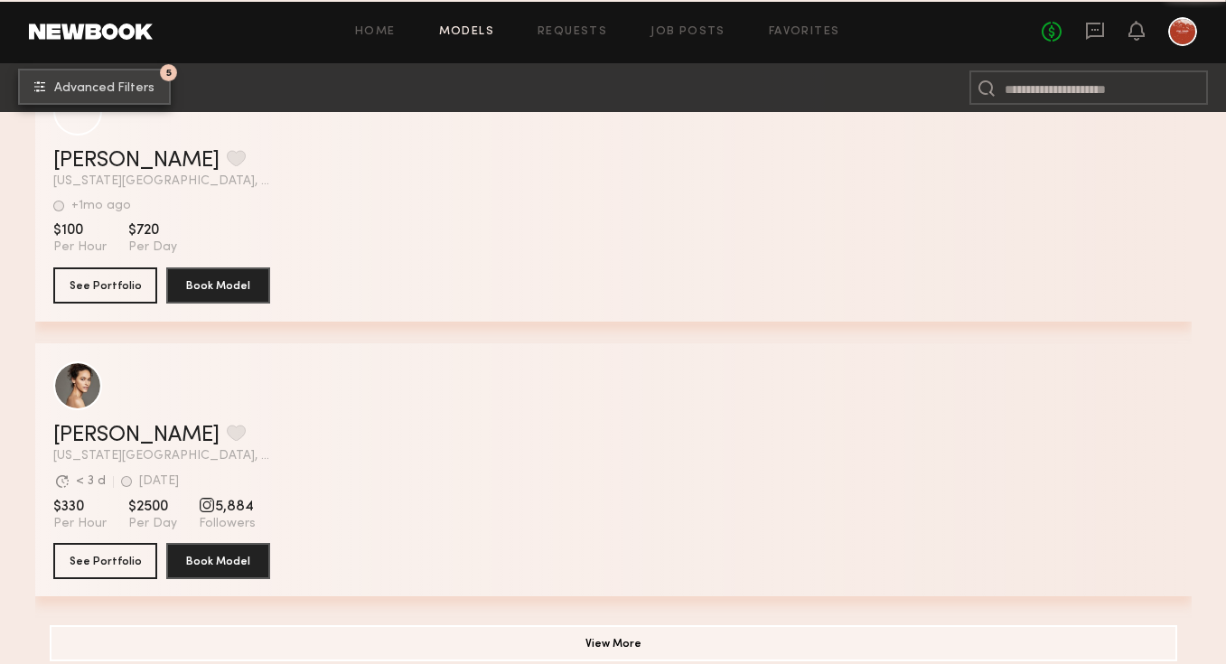
scroll to position [22874, 0]
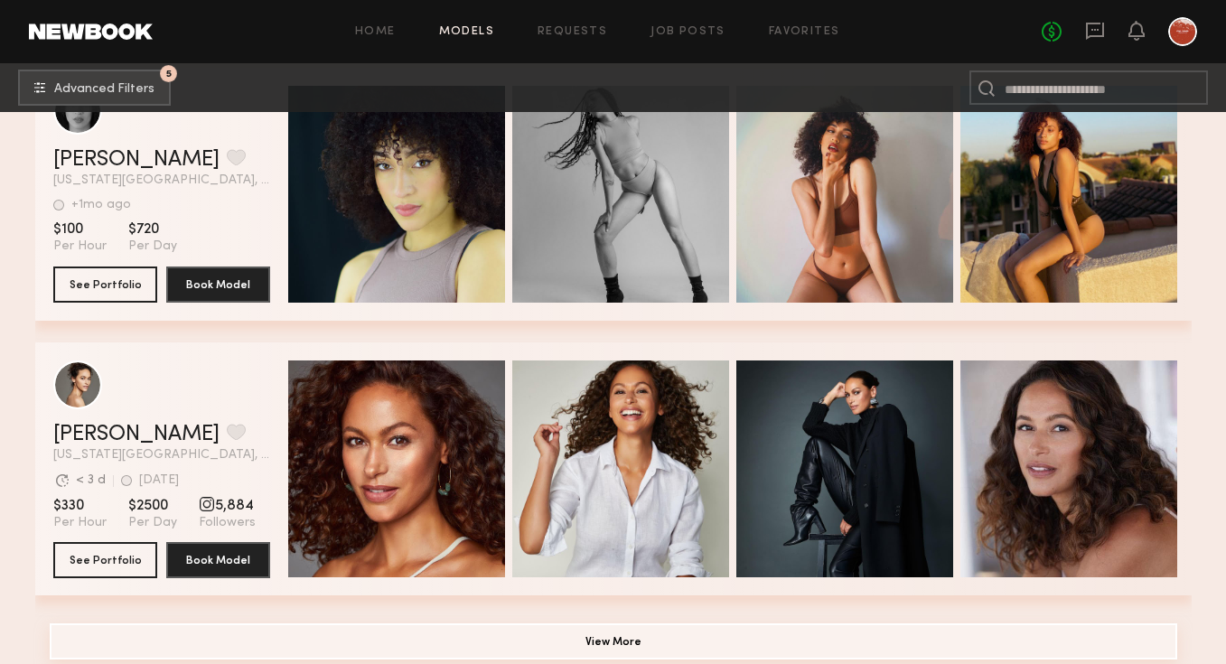
click at [512, 636] on button "View More" at bounding box center [613, 641] width 1127 height 36
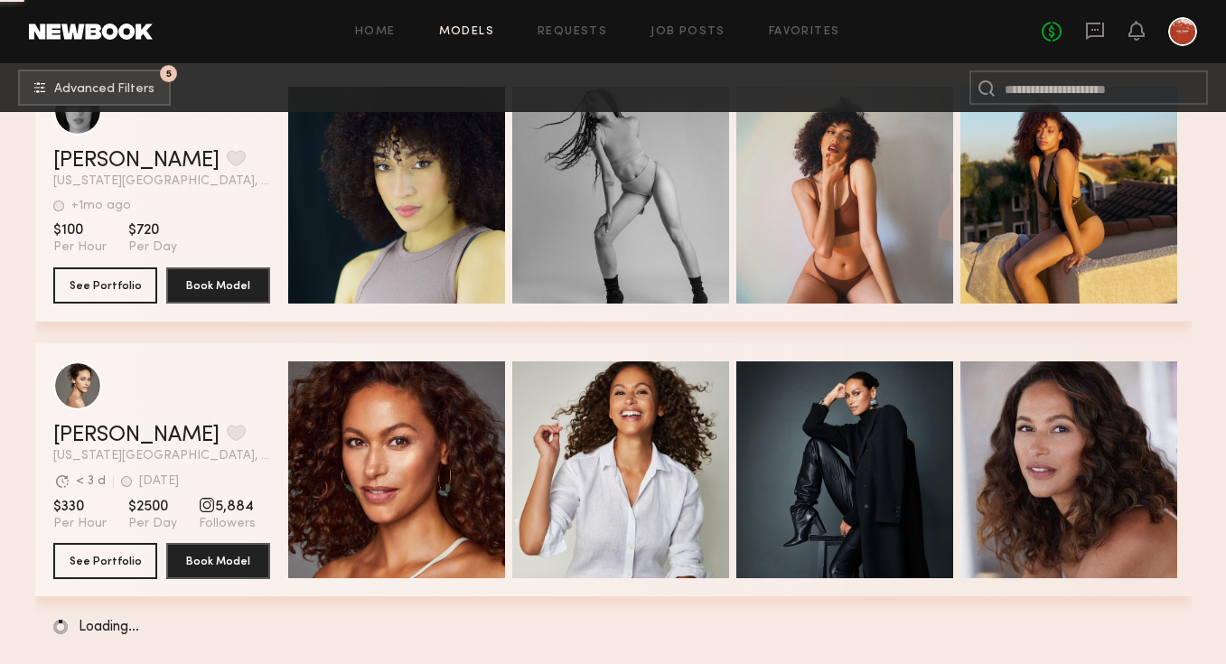
scroll to position [22873, 0]
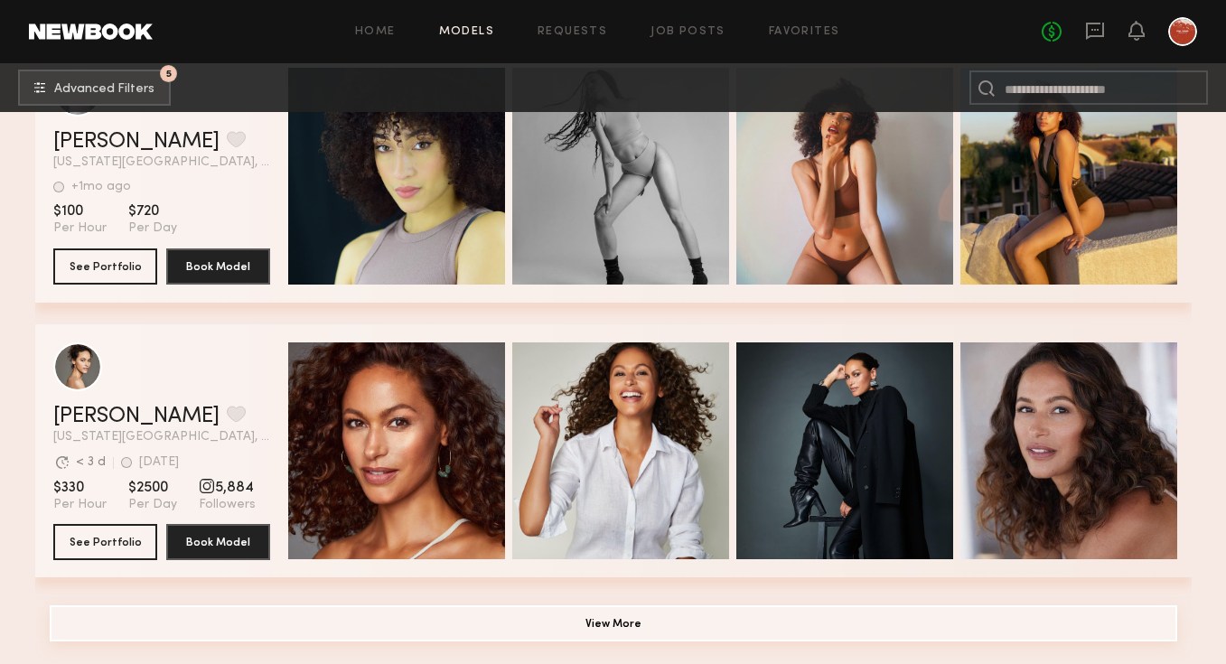
click at [473, 636] on button "View More" at bounding box center [613, 623] width 1127 height 36
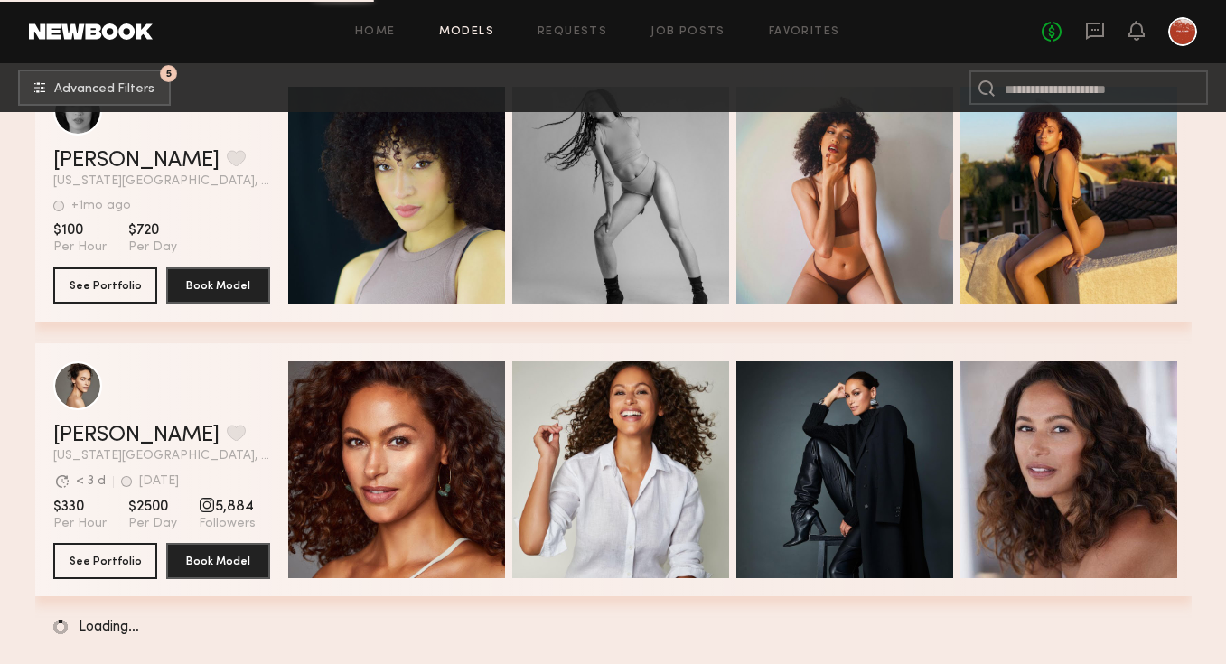
scroll to position [22892, 0]
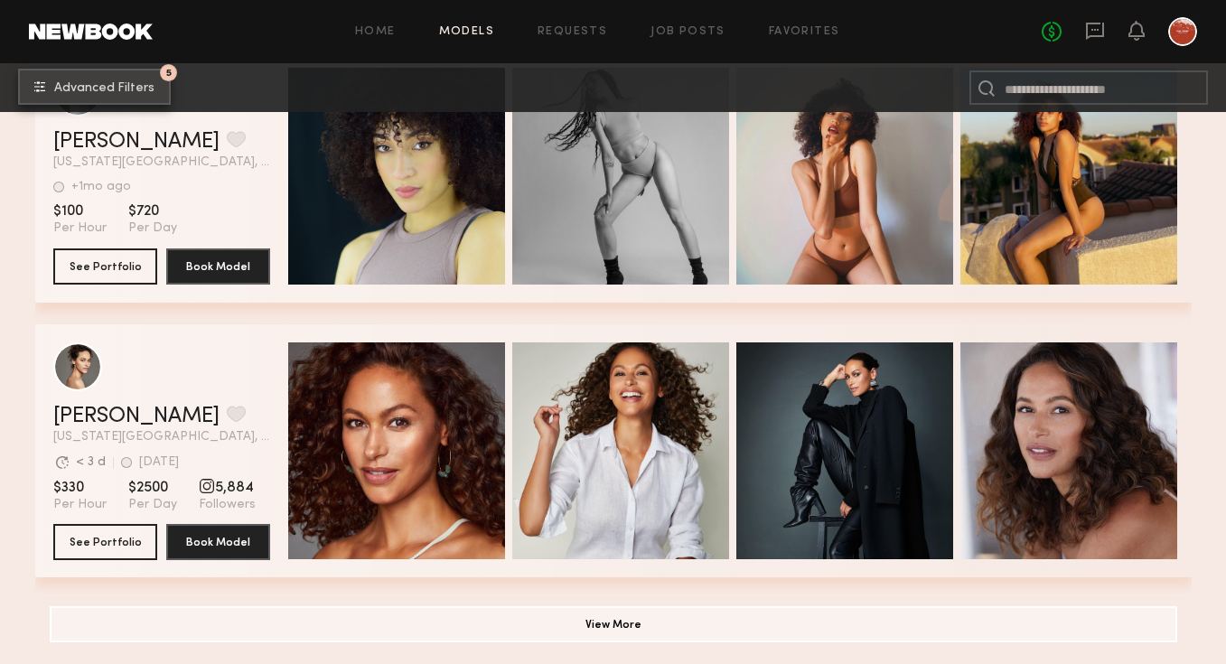
click at [109, 87] on span "Advanced Filters" at bounding box center [104, 88] width 100 height 13
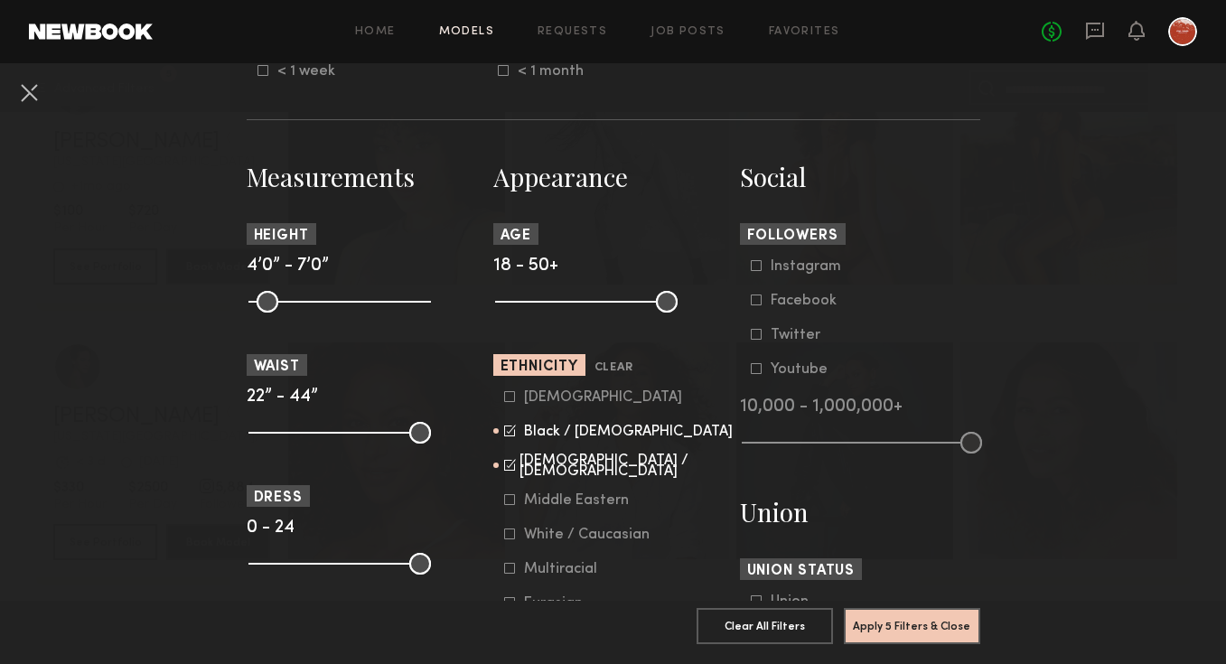
scroll to position [820, 0]
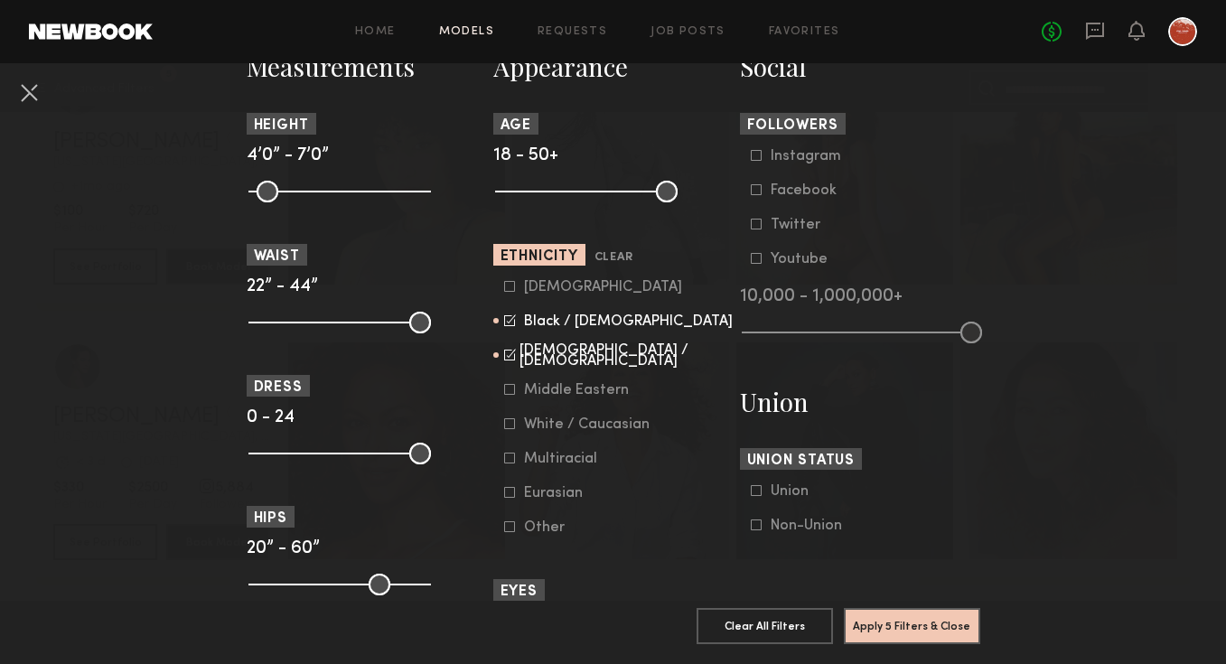
click at [508, 358] on icon at bounding box center [510, 355] width 12 height 12
click at [909, 616] on button "Apply 5 Filters & Close" at bounding box center [912, 625] width 136 height 36
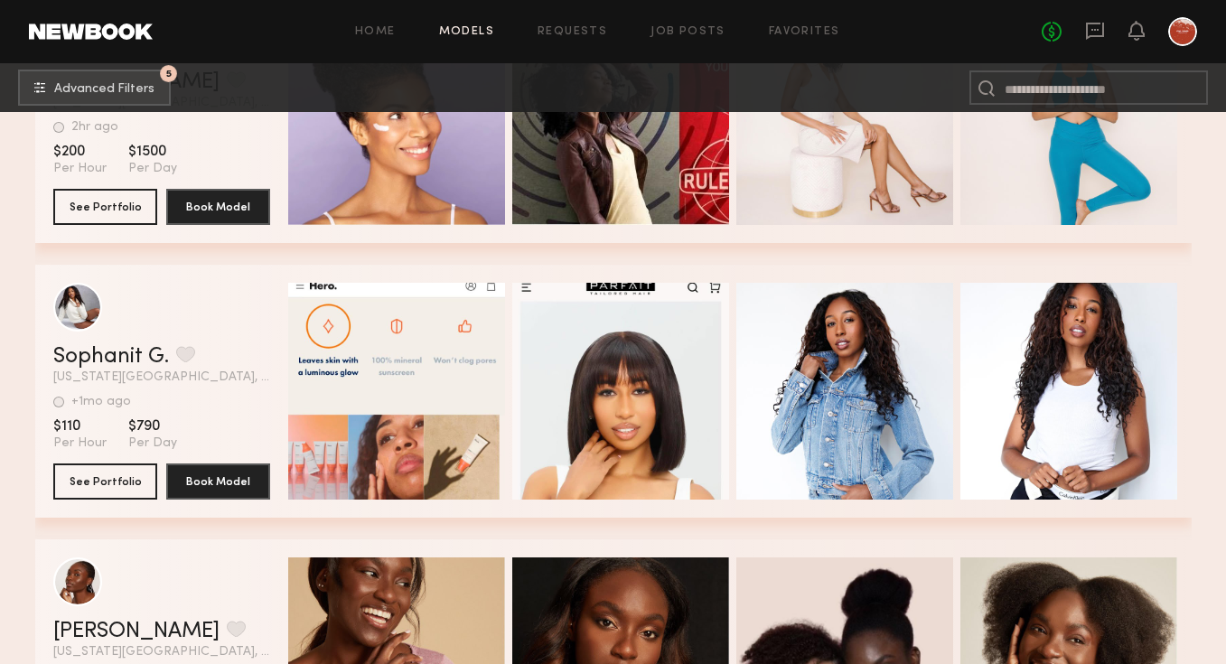
scroll to position [19904, 0]
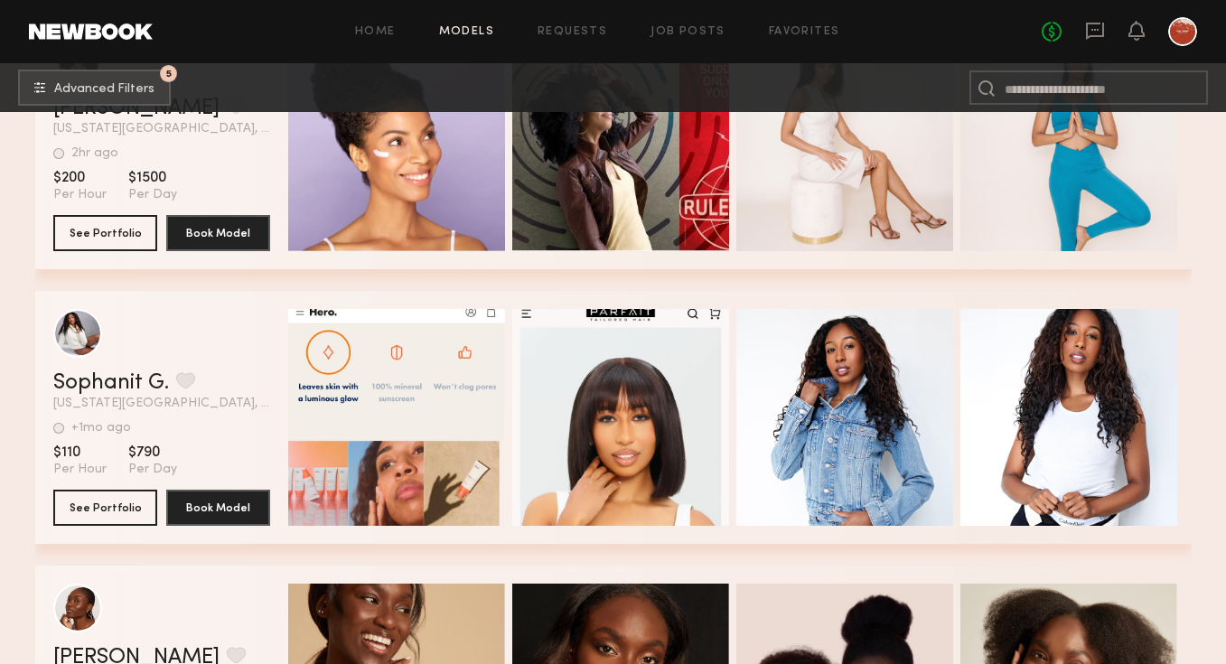
drag, startPoint x: 112, startPoint y: 211, endPoint x: 698, endPoint y: 0, distance: 623.2
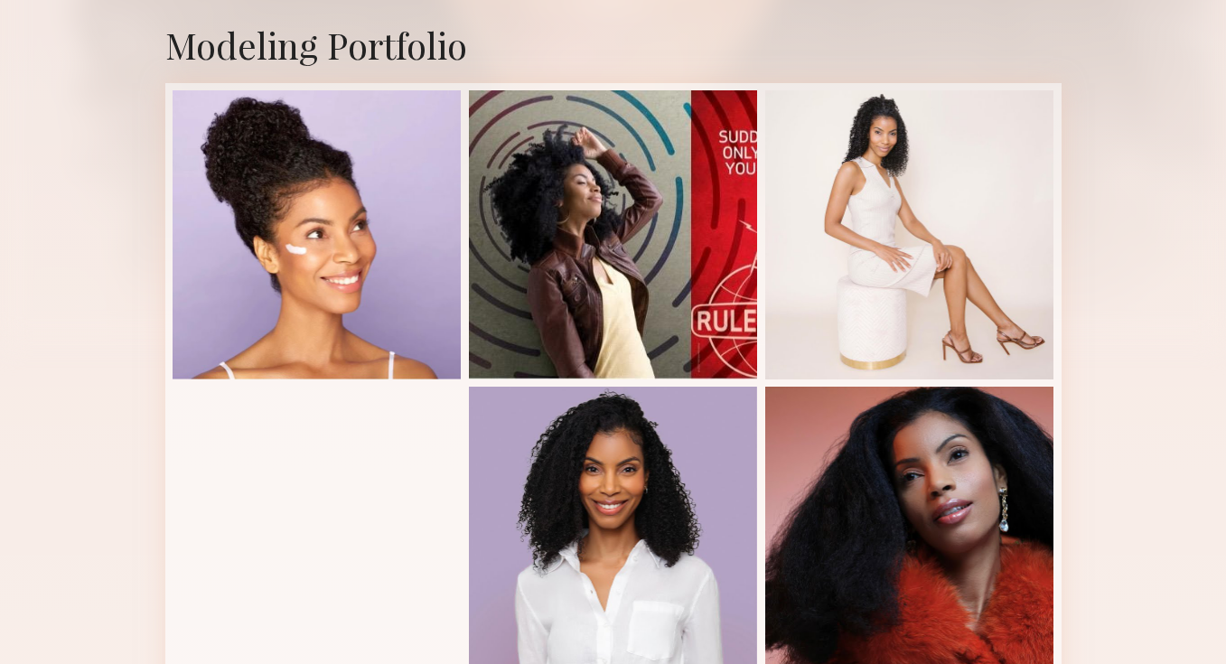
scroll to position [377, 0]
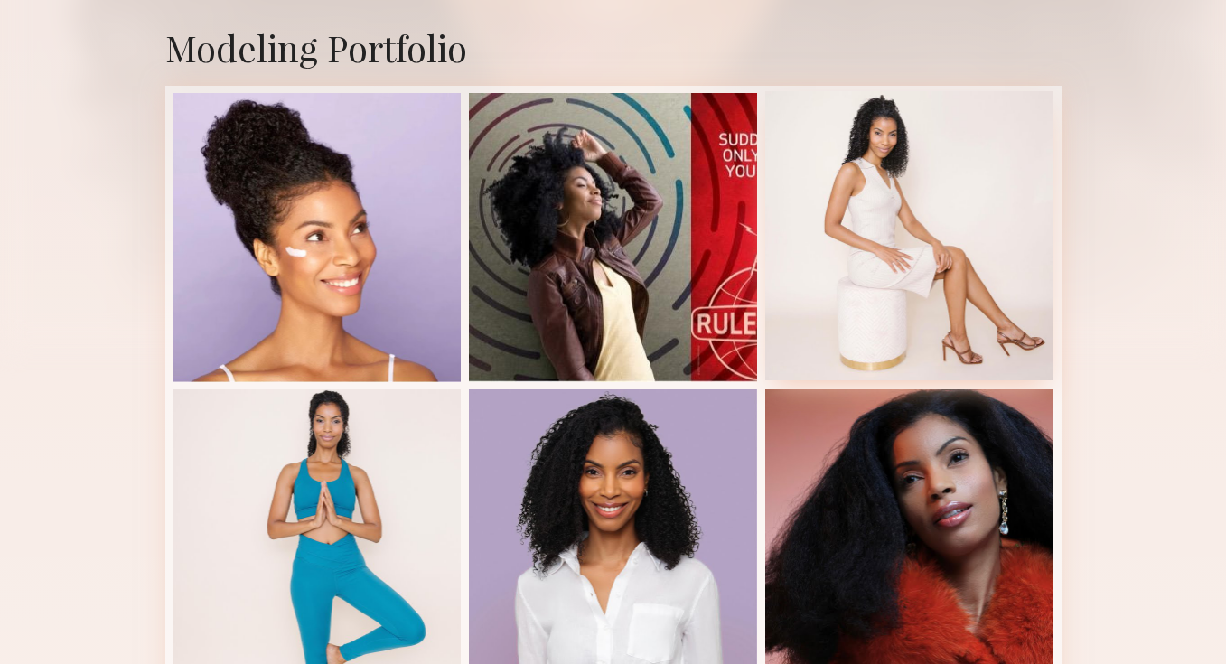
click at [841, 302] on div at bounding box center [909, 235] width 289 height 289
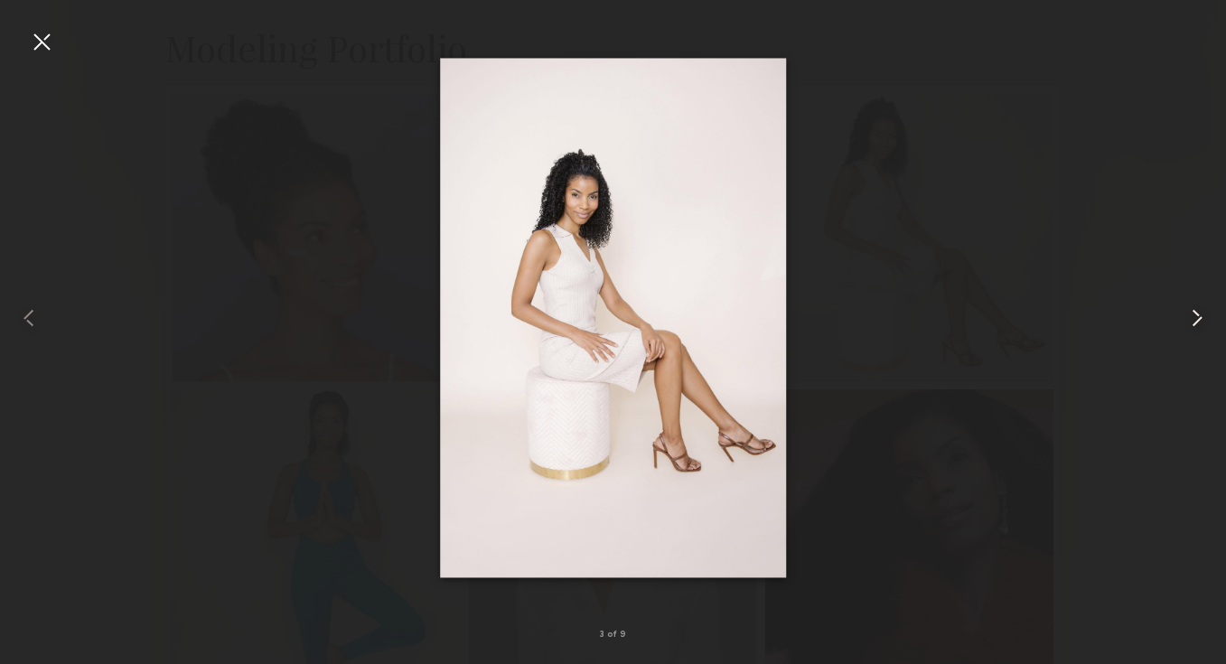
click at [1194, 319] on common-icon at bounding box center [1197, 318] width 29 height 29
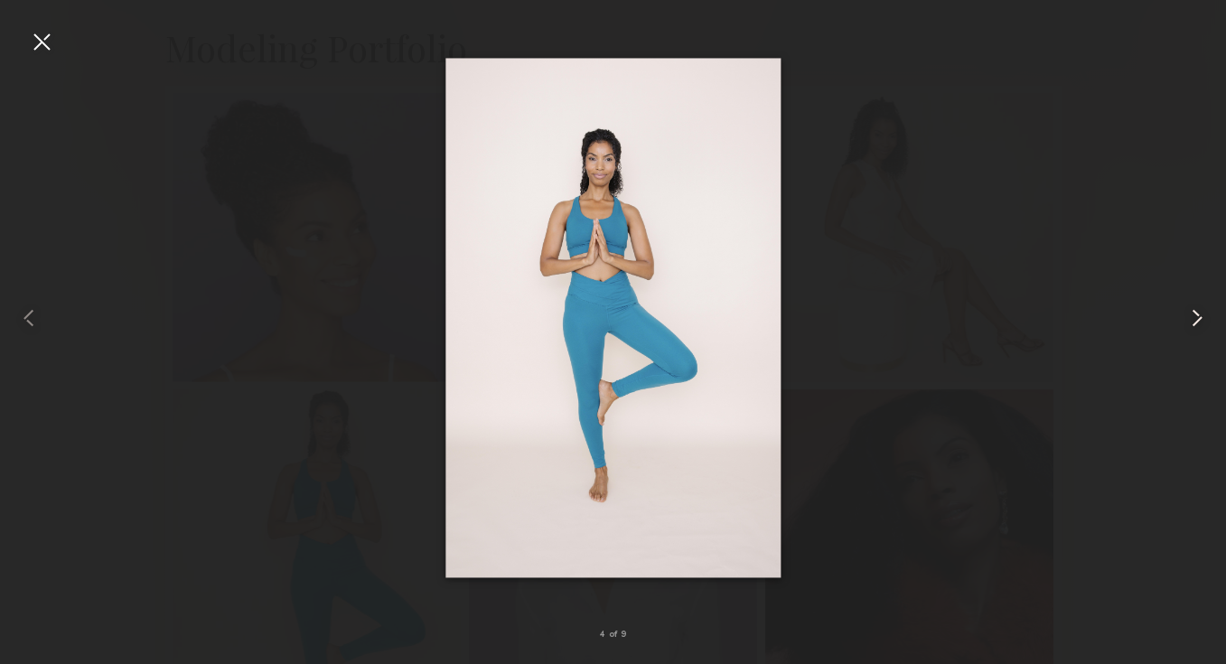
click at [1194, 319] on common-icon at bounding box center [1197, 318] width 29 height 29
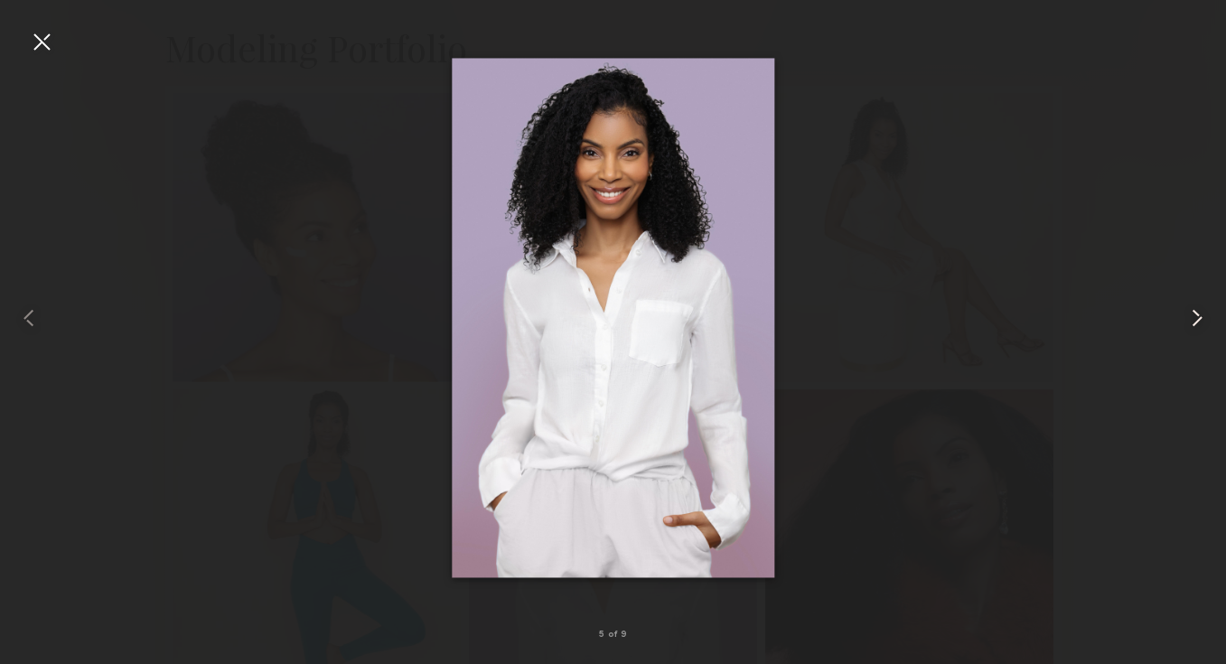
click at [1194, 319] on common-icon at bounding box center [1197, 318] width 29 height 29
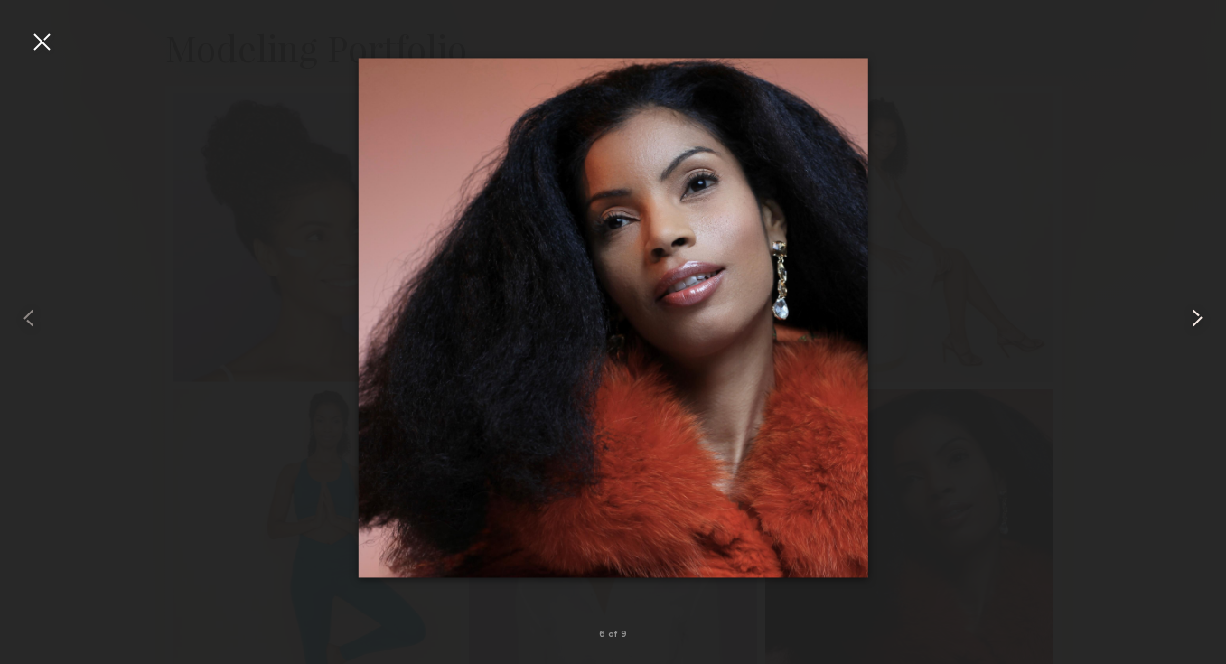
click at [1195, 319] on common-icon at bounding box center [1197, 318] width 29 height 29
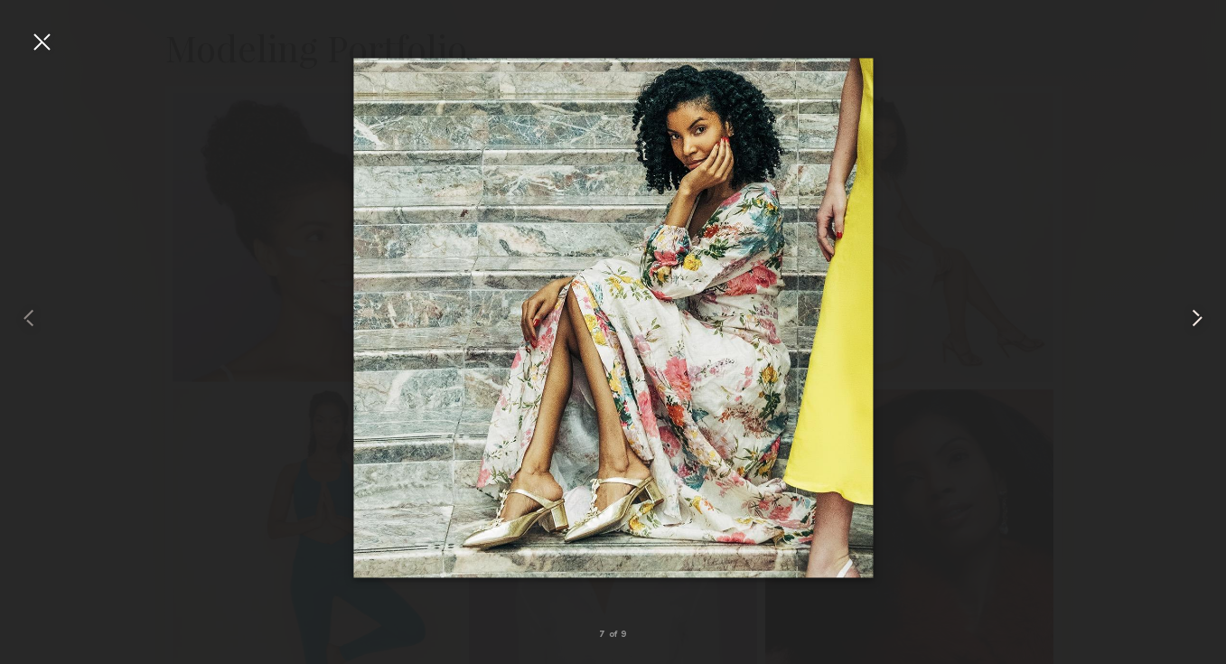
click at [1196, 319] on common-icon at bounding box center [1197, 318] width 29 height 29
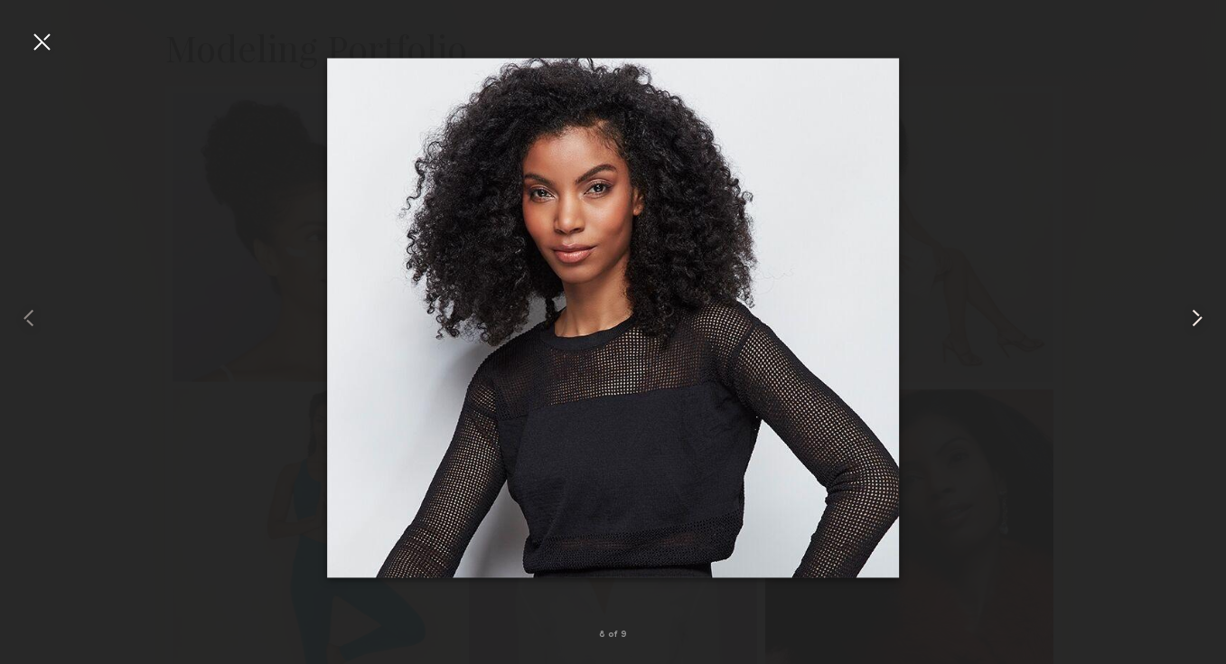
click at [1196, 319] on common-icon at bounding box center [1197, 318] width 29 height 29
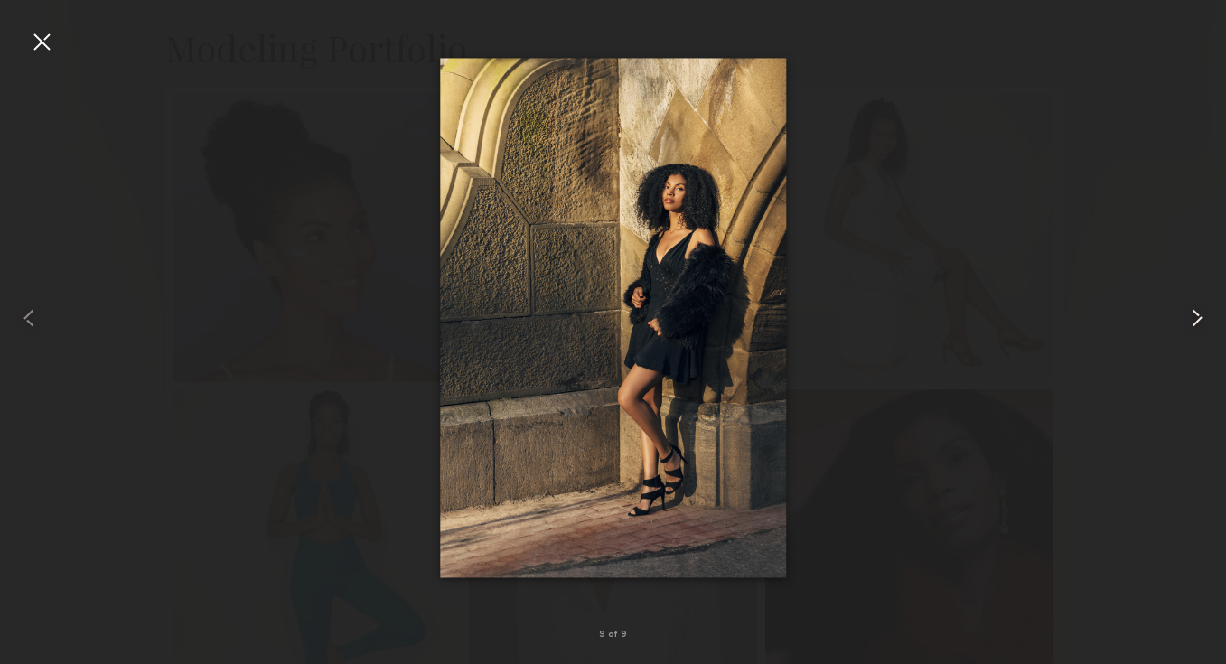
click at [1196, 319] on common-icon at bounding box center [1197, 318] width 29 height 29
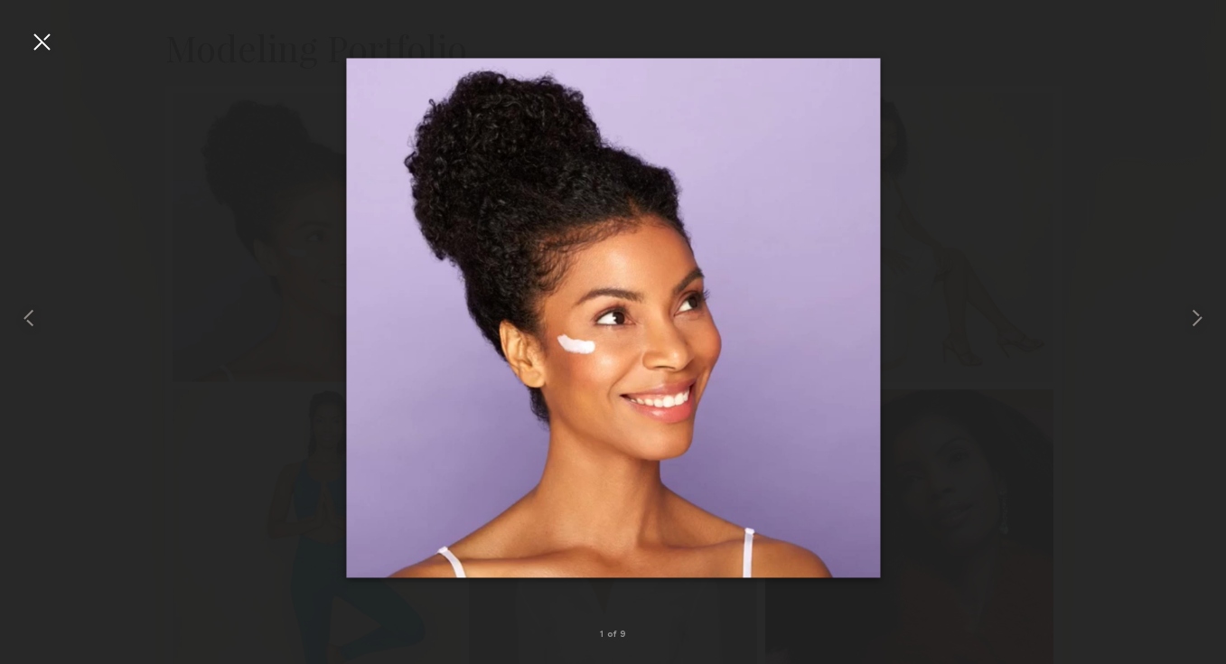
click at [46, 42] on div at bounding box center [41, 41] width 29 height 29
